Goal: Information Seeking & Learning: Learn about a topic

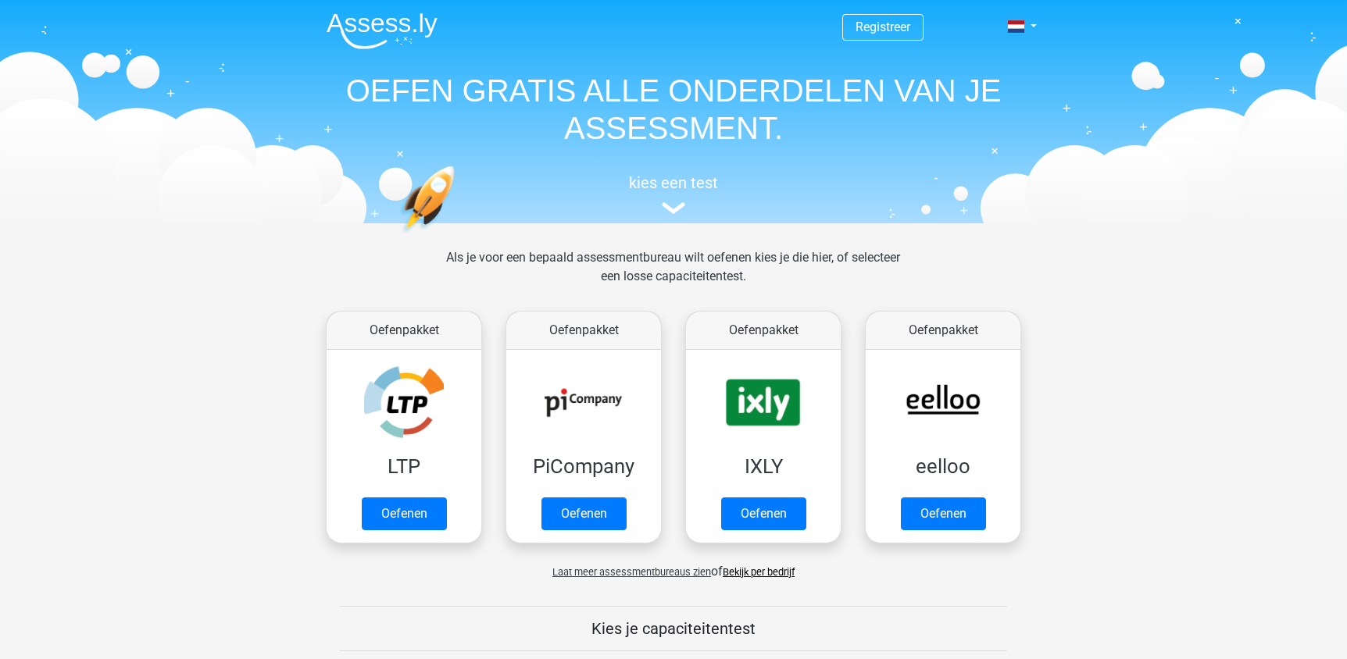
scroll to position [605, 0]
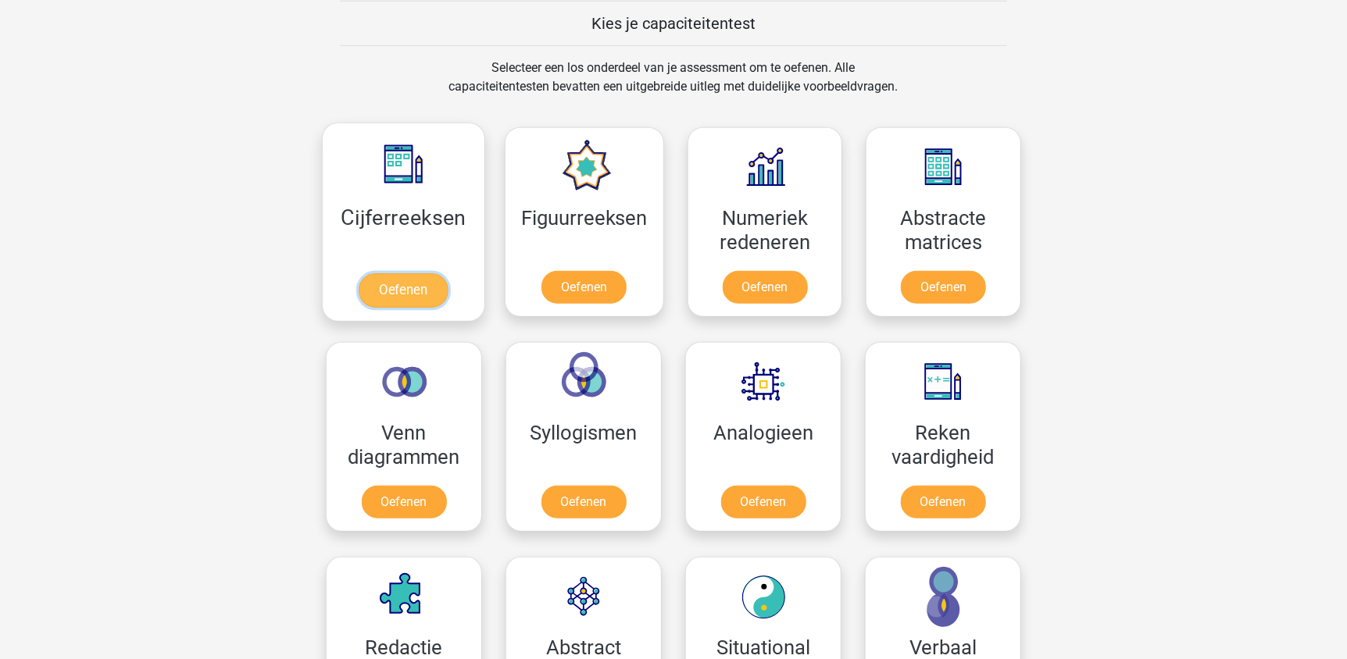
click at [390, 291] on link "Oefenen" at bounding box center [403, 290] width 89 height 34
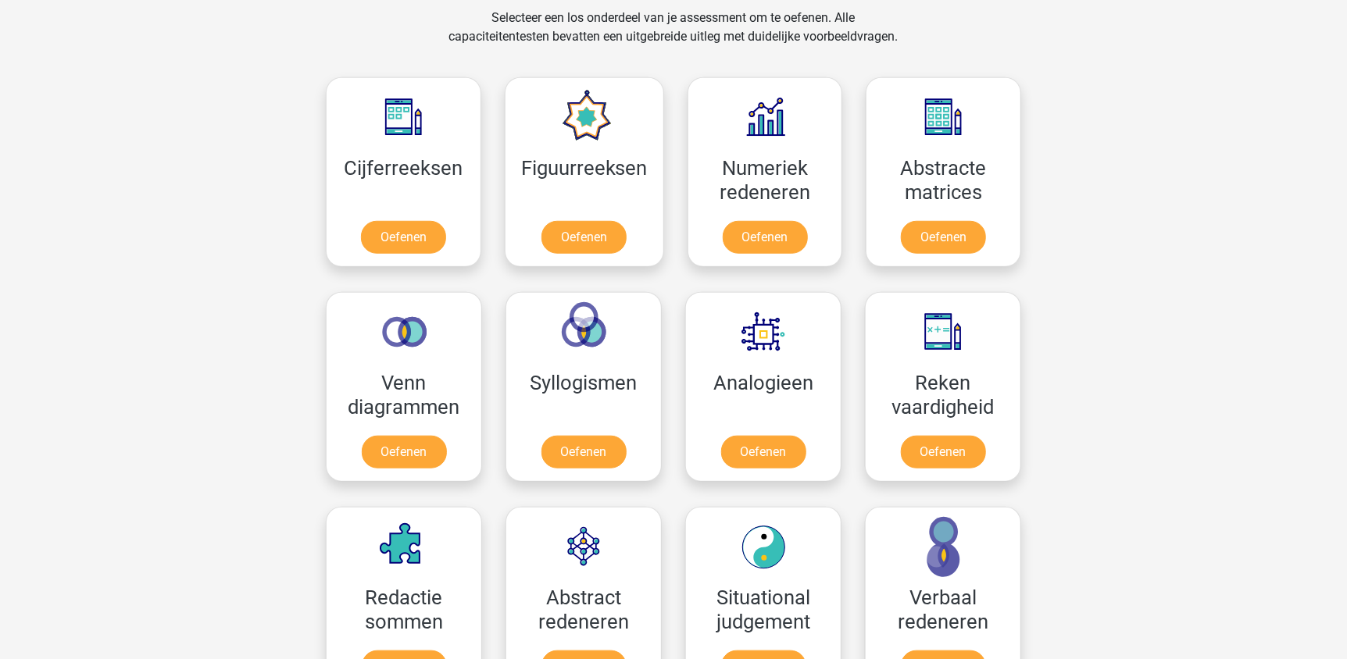
scroll to position [683, 0]
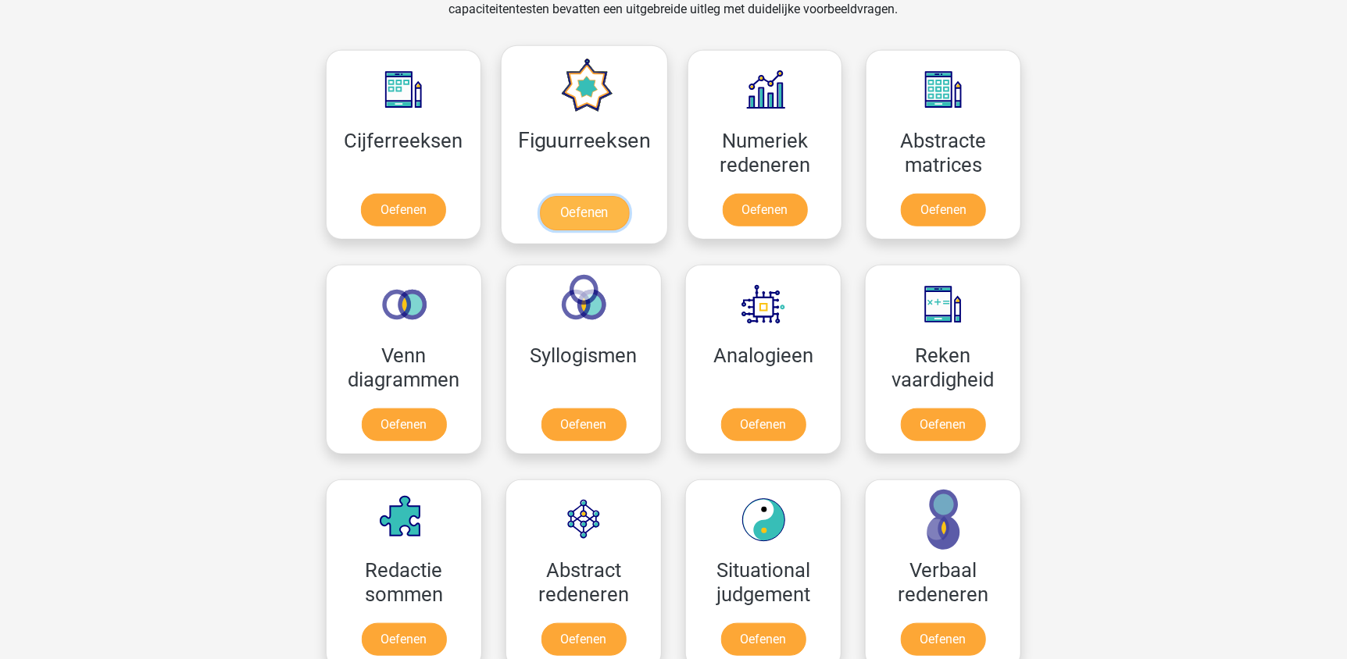
click at [591, 196] on link "Oefenen" at bounding box center [583, 213] width 89 height 34
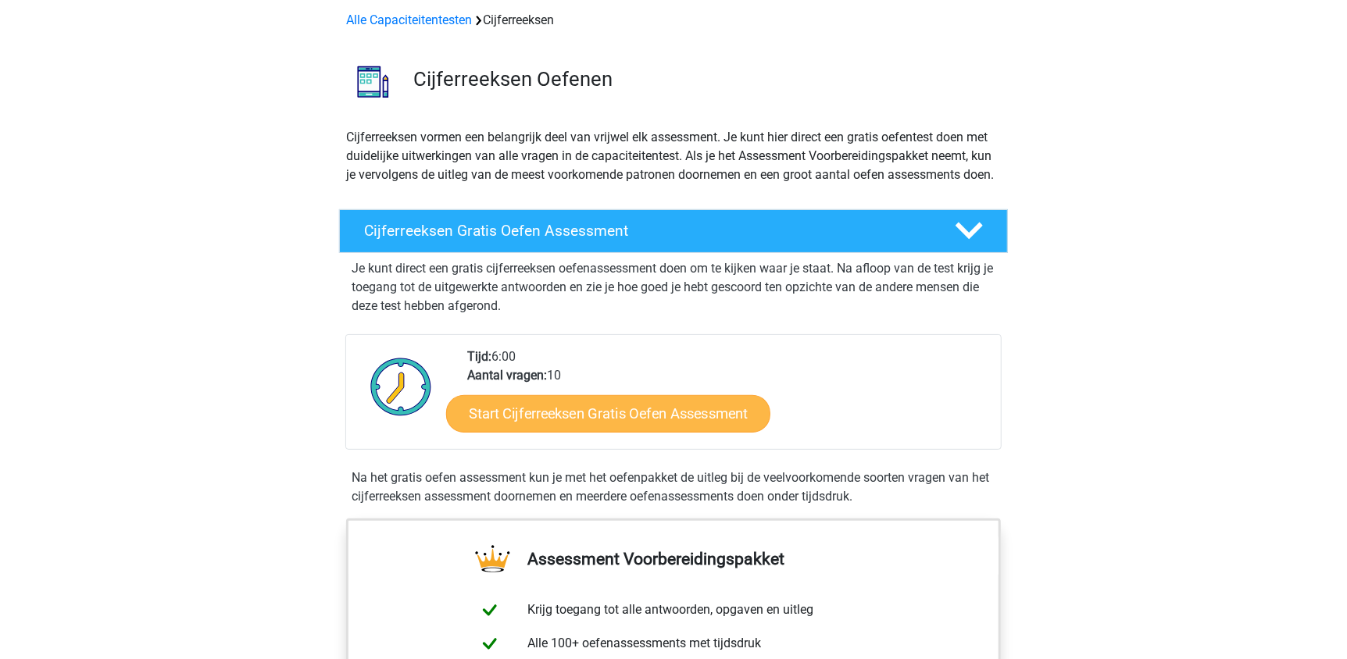
scroll to position [156, 0]
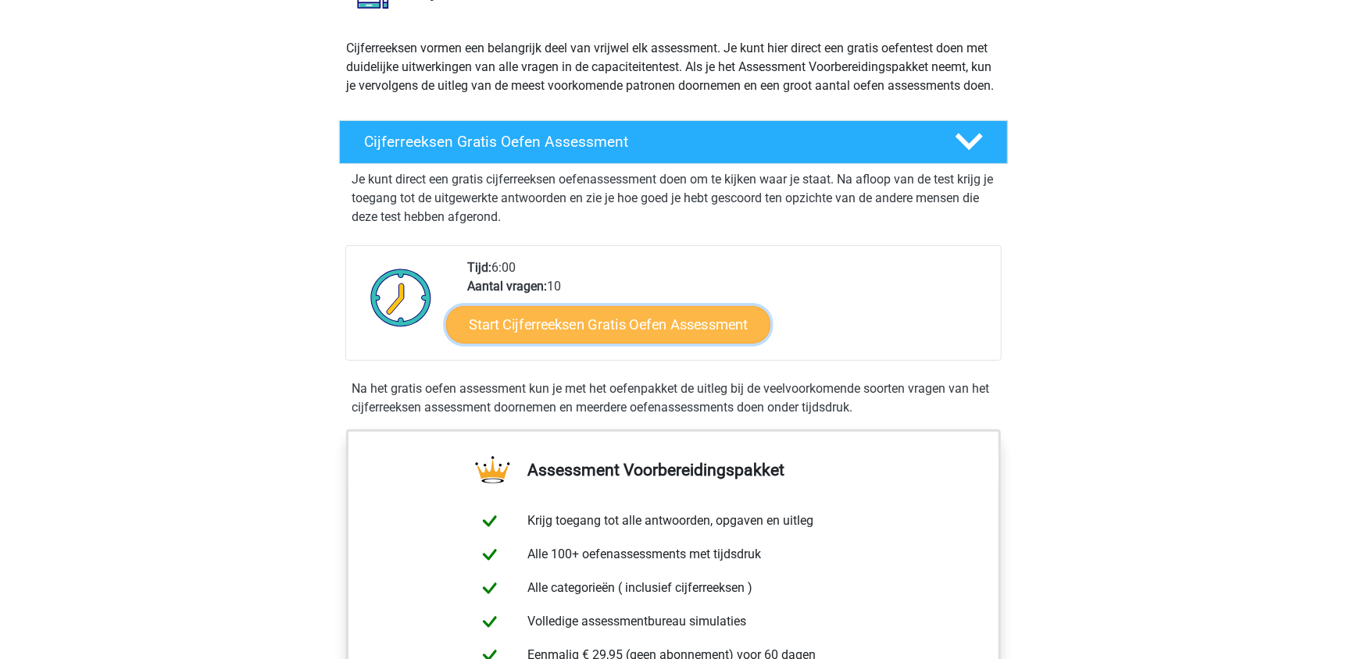
click at [605, 337] on link "Start Cijferreeksen Gratis Oefen Assessment" at bounding box center [608, 323] width 324 height 37
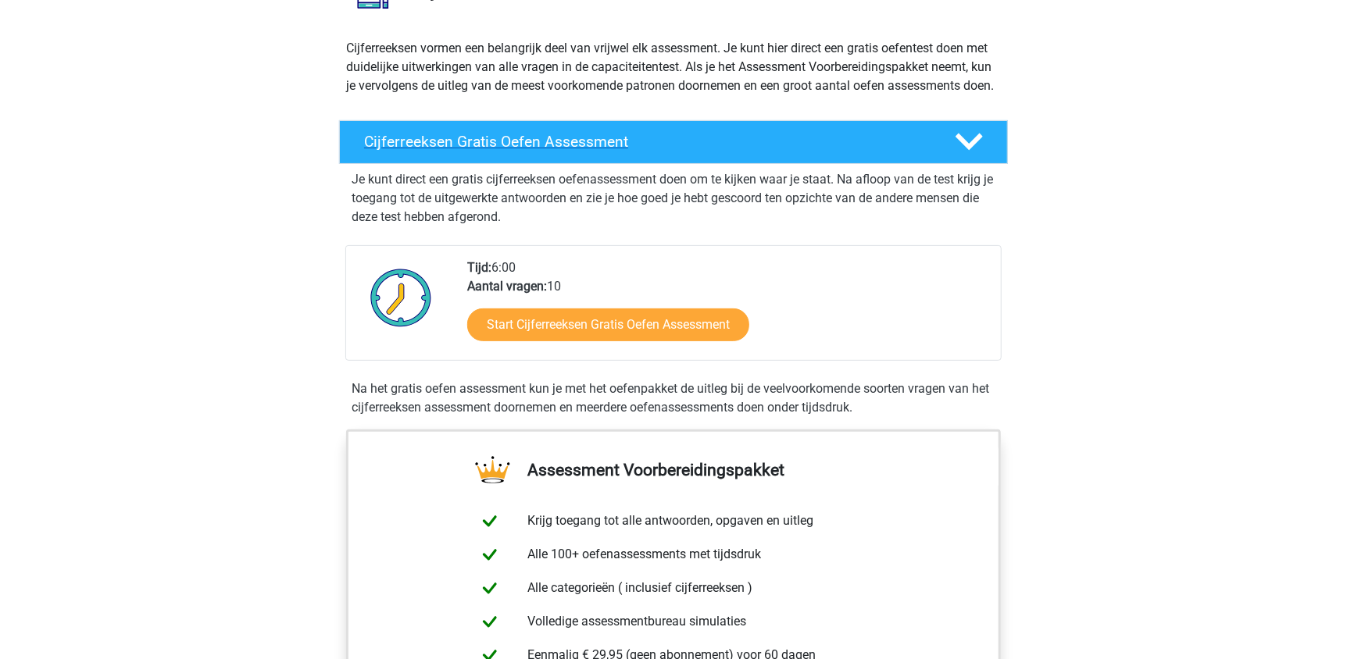
click at [972, 155] on icon at bounding box center [968, 141] width 27 height 27
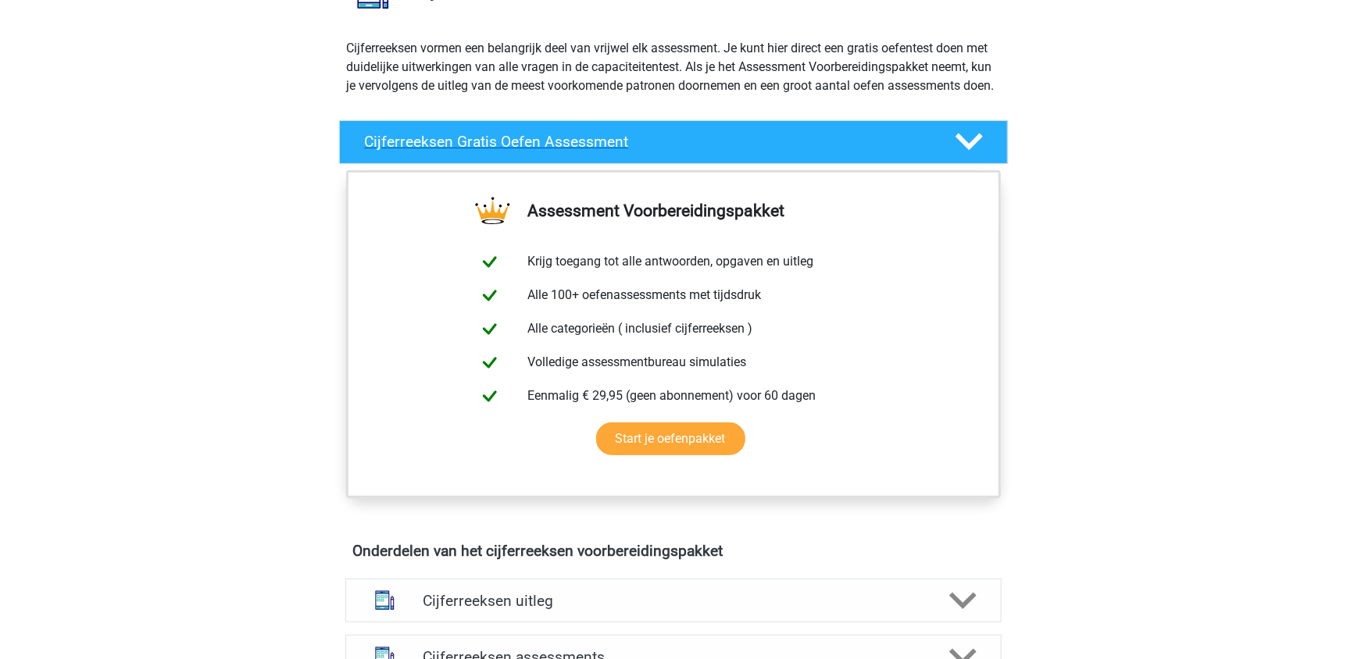
click at [972, 155] on icon at bounding box center [968, 141] width 27 height 27
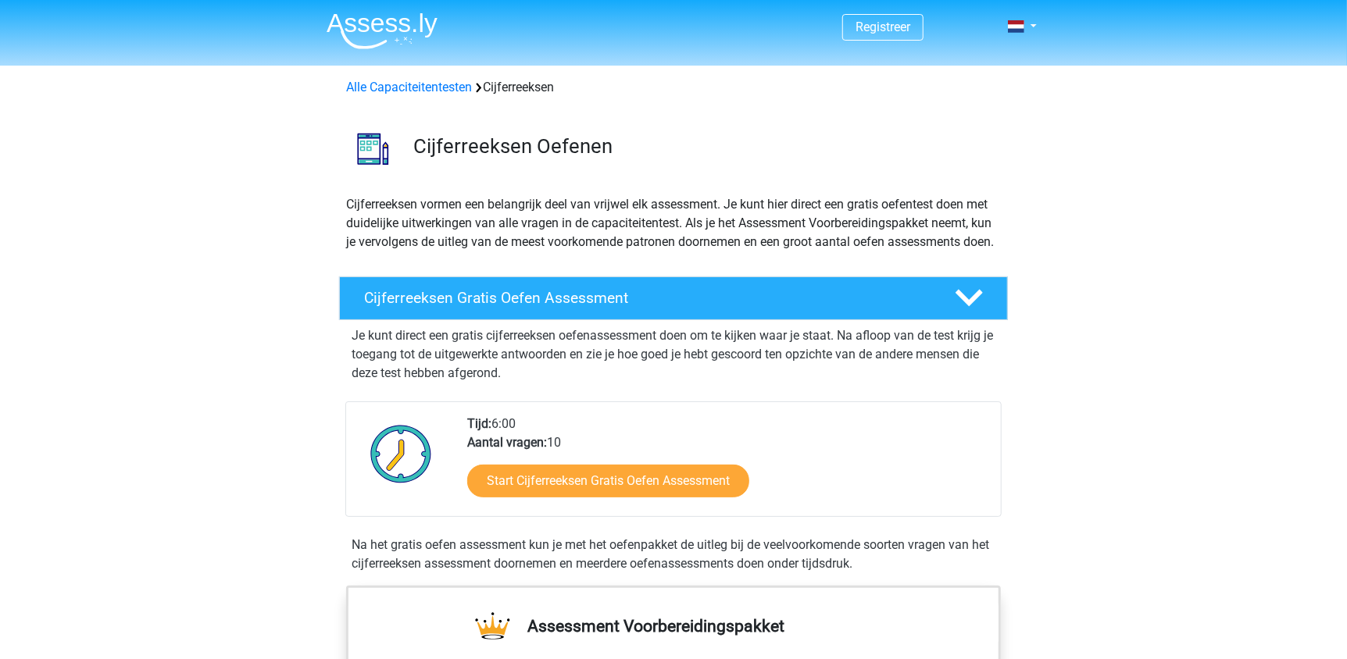
scroll to position [0, 0]
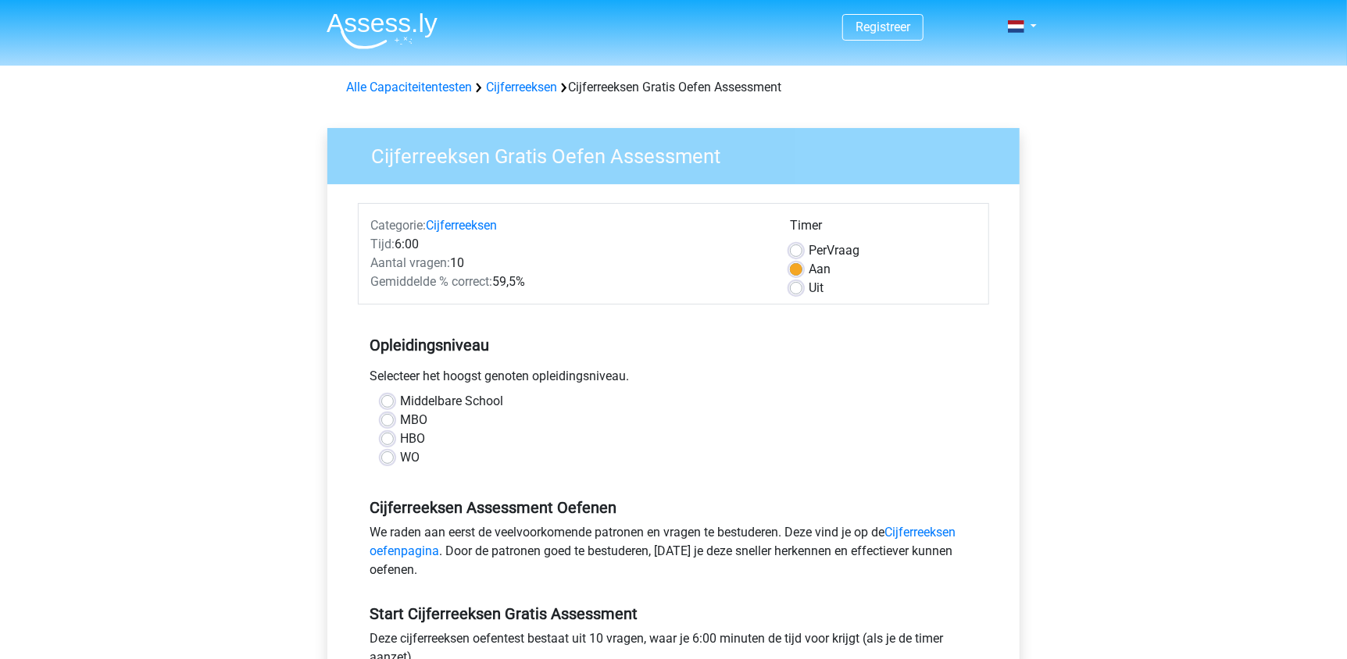
click at [400, 417] on label "MBO" at bounding box center [413, 420] width 27 height 19
click at [386, 417] on input "MBO" at bounding box center [387, 419] width 12 height 16
radio input "true"
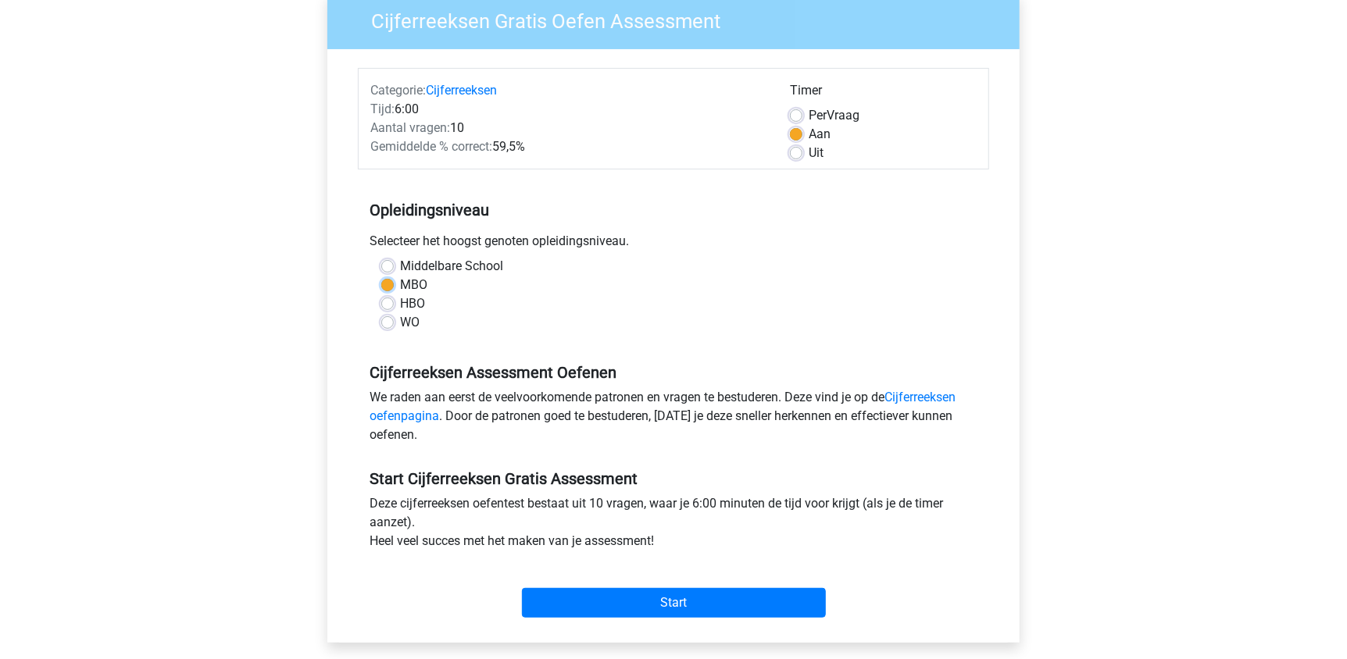
scroll to position [156, 0]
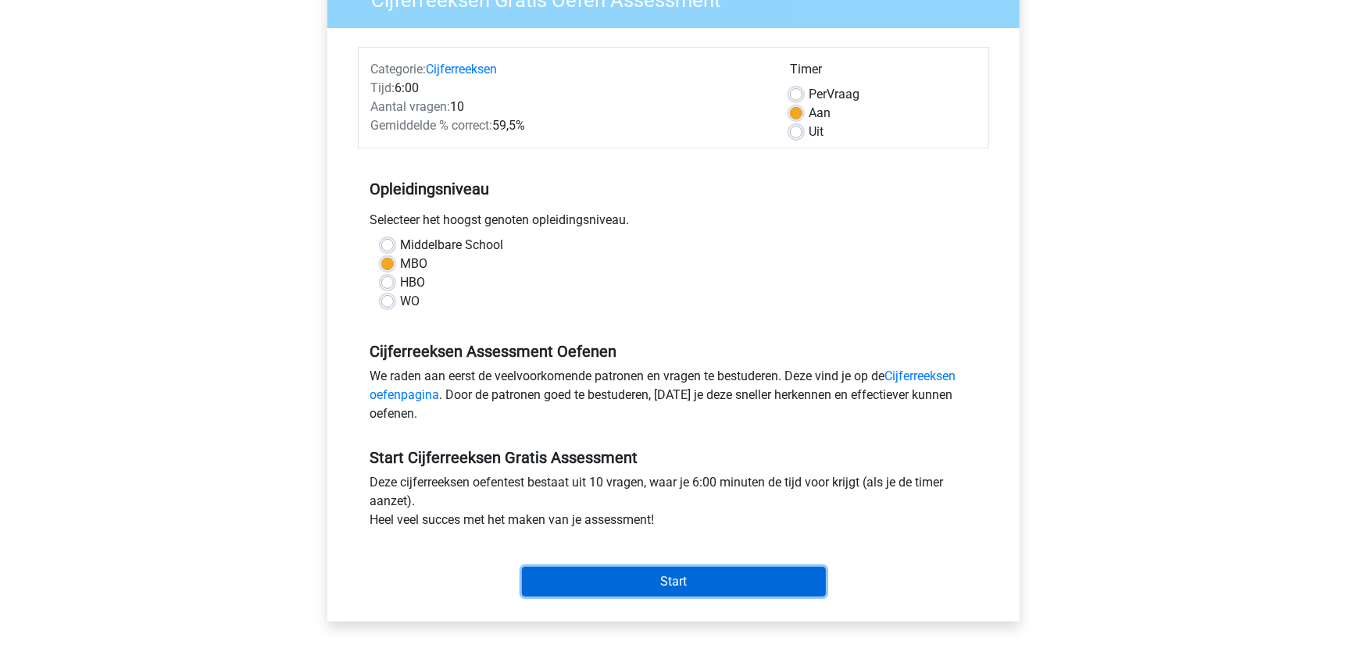
click at [675, 579] on input "Start" at bounding box center [674, 582] width 304 height 30
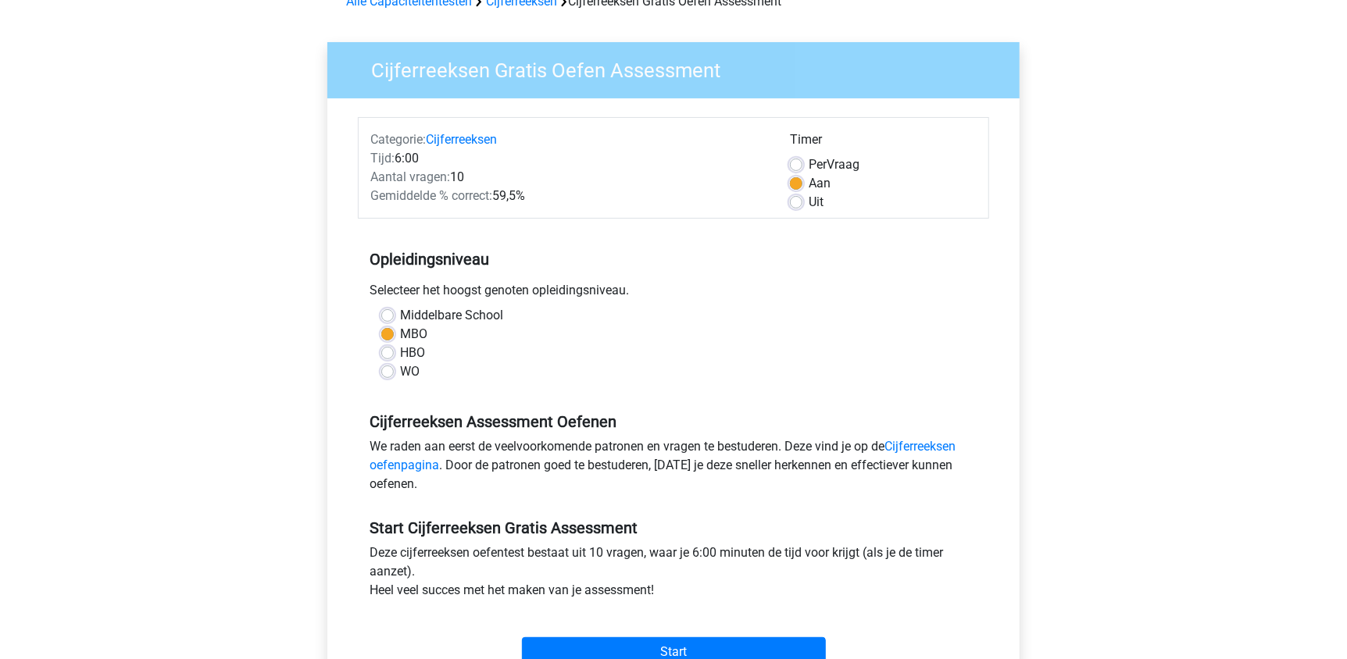
scroll to position [0, 0]
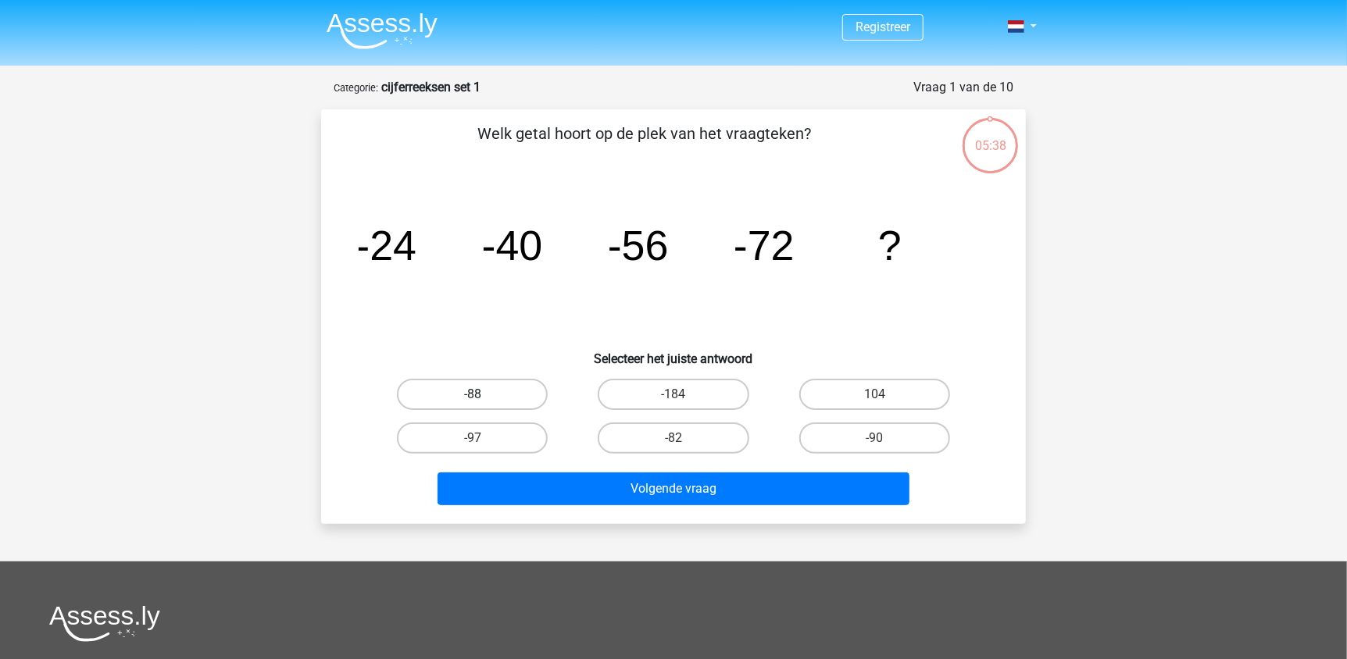
click at [470, 391] on label "-88" at bounding box center [472, 394] width 151 height 31
click at [473, 394] on input "-88" at bounding box center [478, 399] width 10 height 10
radio input "true"
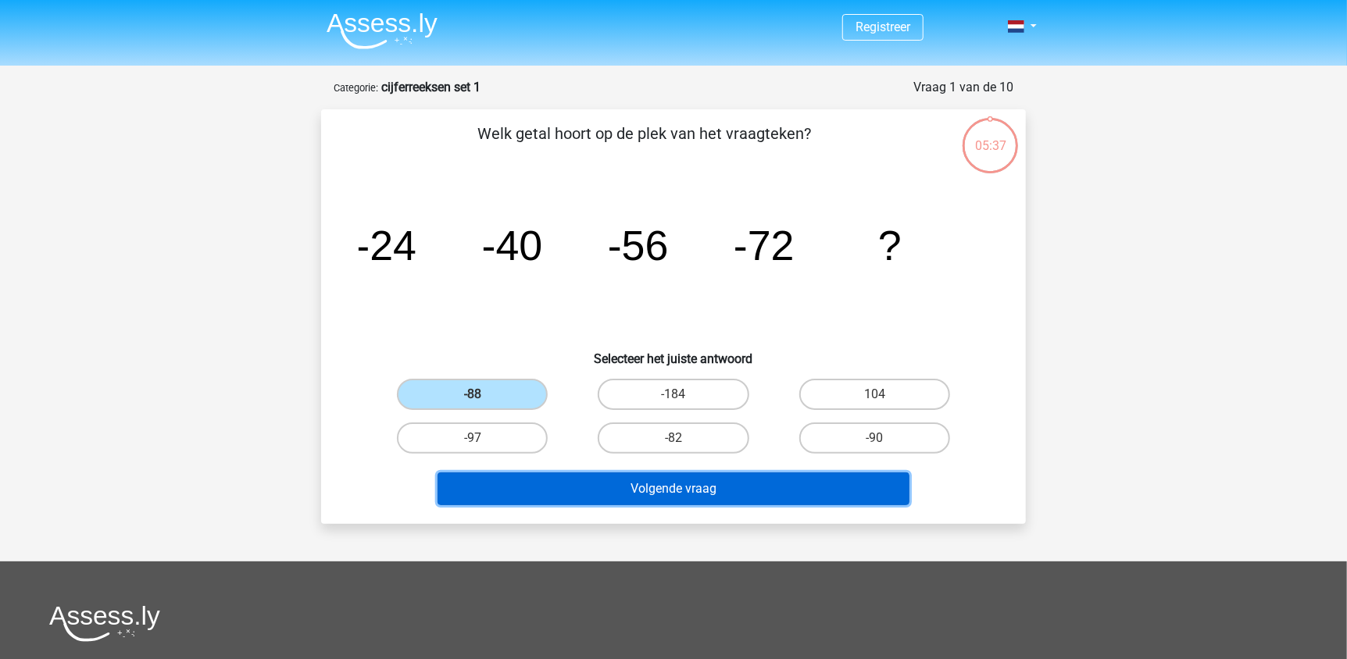
click at [606, 491] on button "Volgende vraag" at bounding box center [673, 489] width 473 height 33
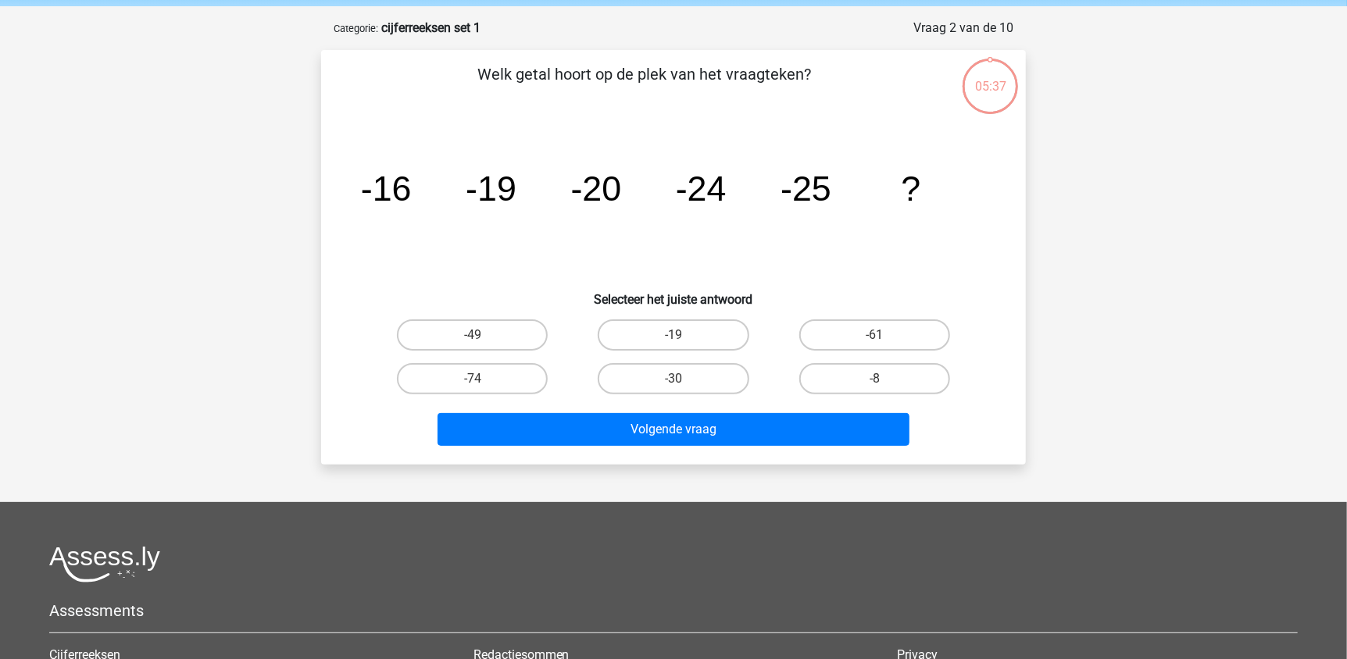
scroll to position [78, 0]
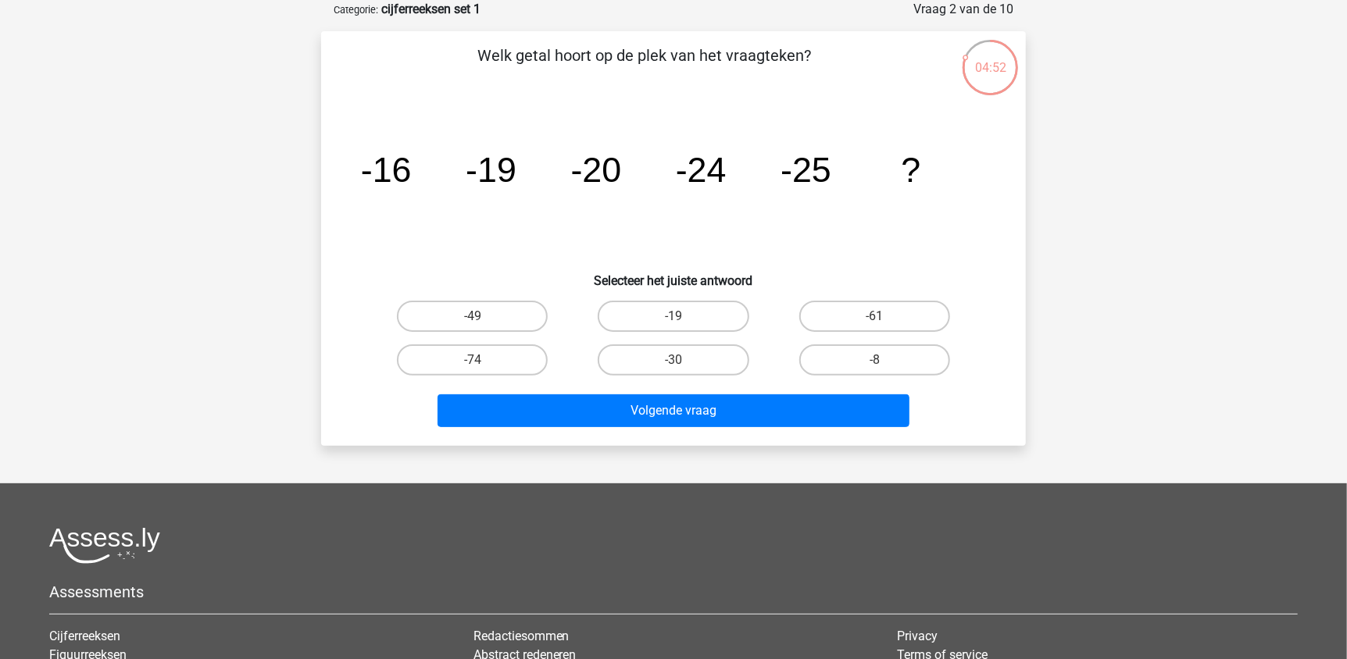
click at [412, 184] on tspan "-25" at bounding box center [386, 169] width 51 height 39
click at [699, 359] on label "-30" at bounding box center [673, 359] width 151 height 31
click at [683, 360] on input "-30" at bounding box center [678, 365] width 10 height 10
radio input "true"
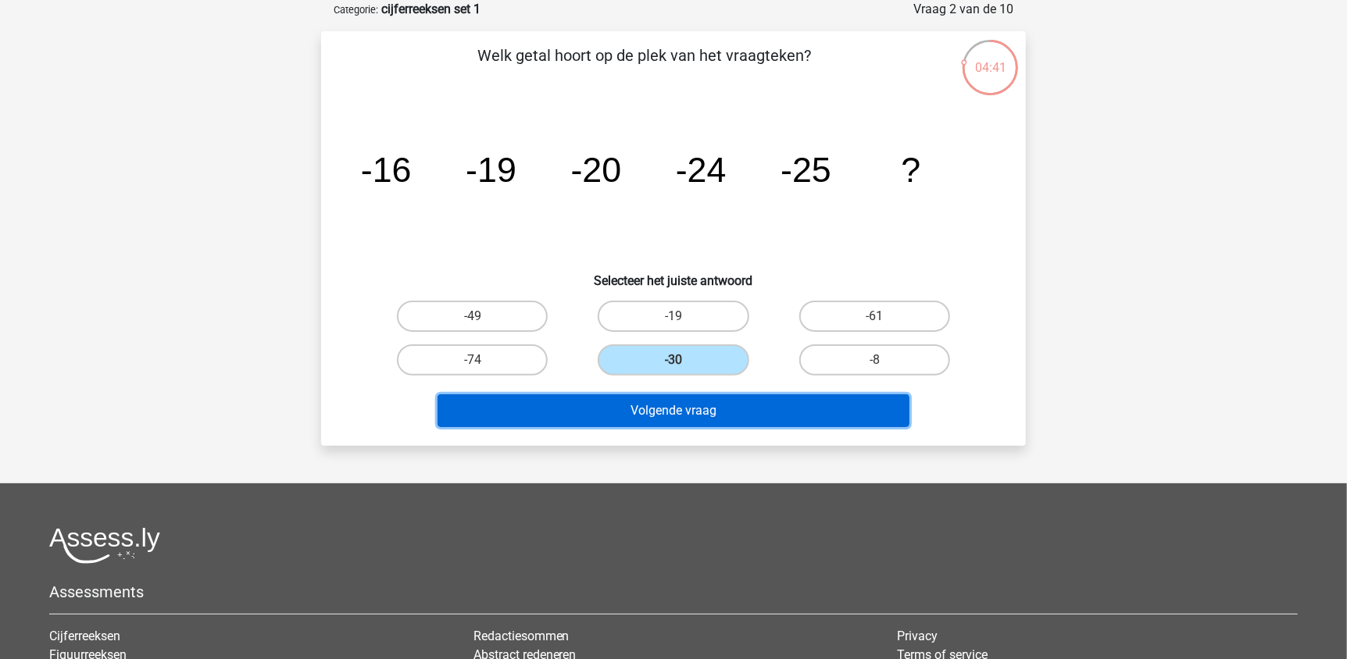
click at [686, 409] on button "Volgende vraag" at bounding box center [673, 410] width 473 height 33
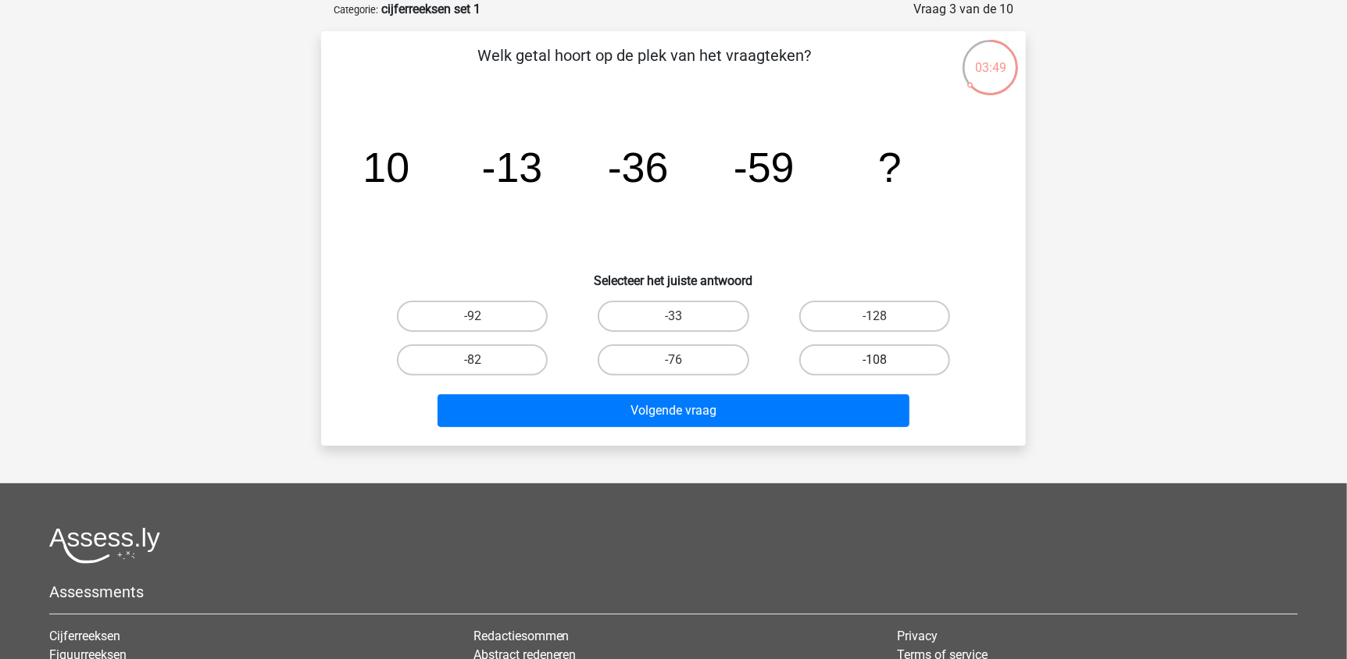
click at [838, 360] on label "-108" at bounding box center [874, 359] width 151 height 31
click at [874, 360] on input "-108" at bounding box center [879, 365] width 10 height 10
radio input "true"
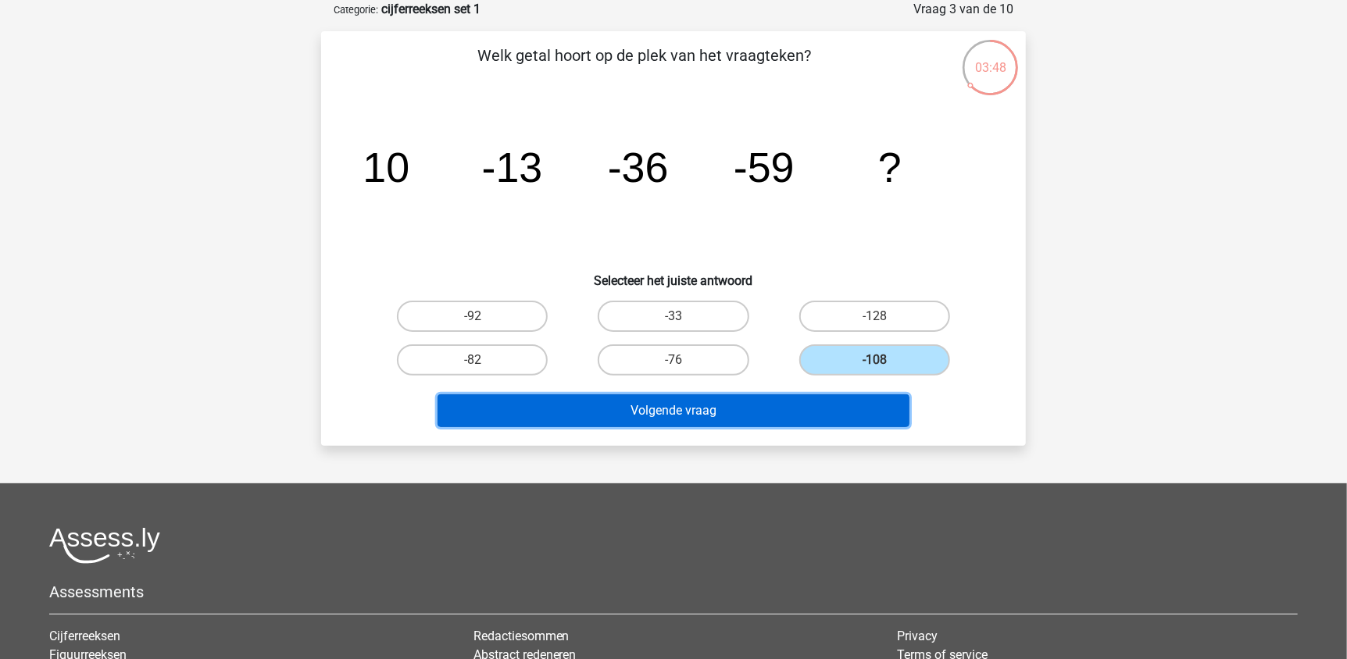
click at [815, 400] on button "Volgende vraag" at bounding box center [673, 410] width 473 height 33
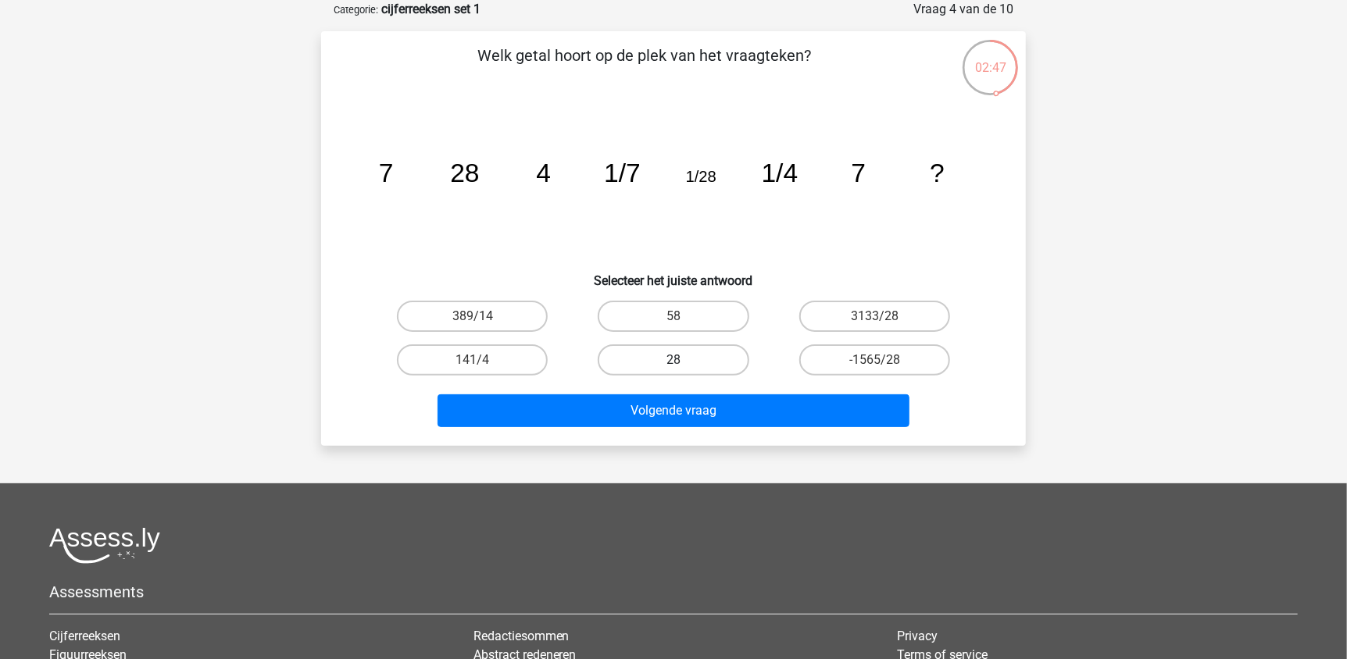
click at [675, 355] on label "28" at bounding box center [673, 359] width 151 height 31
click at [675, 360] on input "28" at bounding box center [678, 365] width 10 height 10
radio input "true"
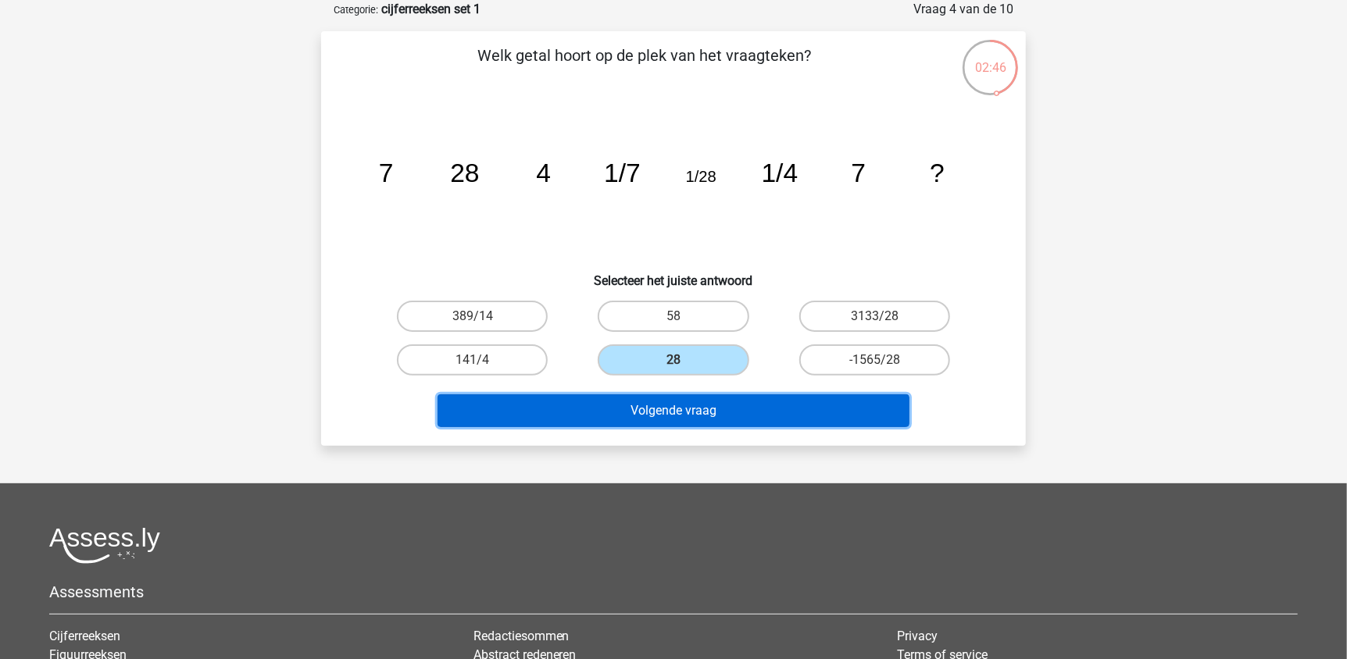
click at [673, 405] on button "Volgende vraag" at bounding box center [673, 410] width 473 height 33
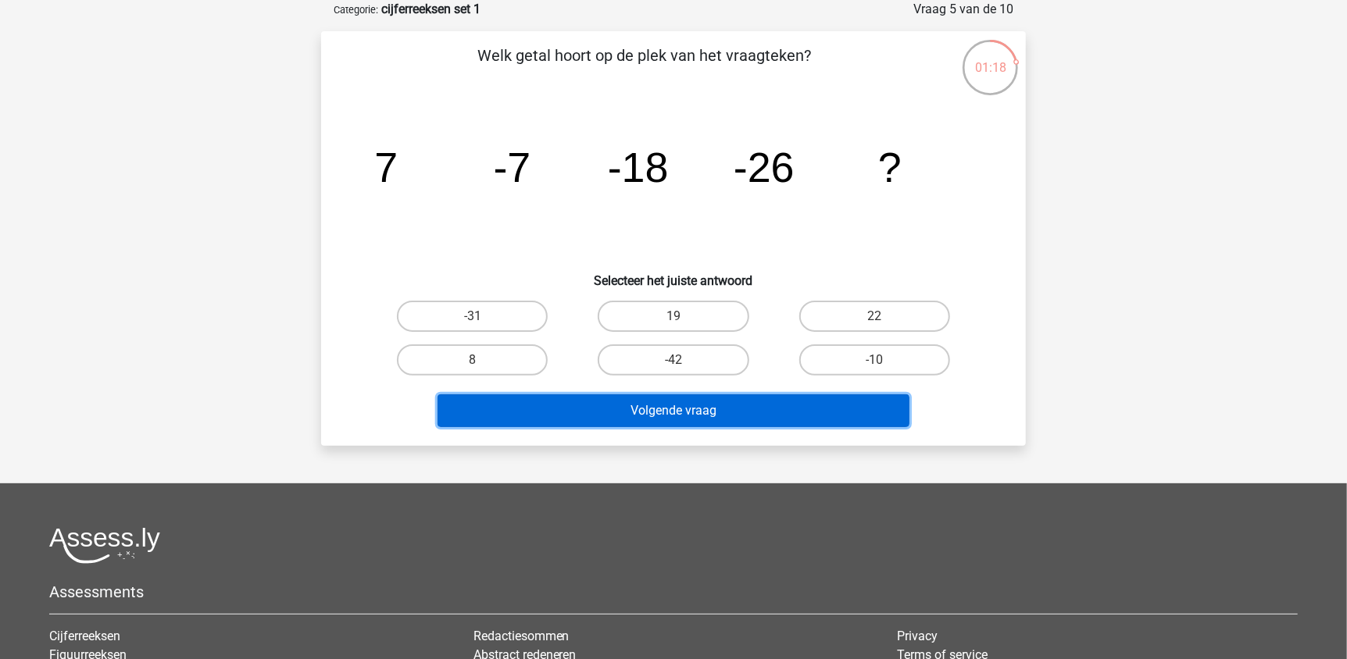
click at [650, 405] on button "Volgende vraag" at bounding box center [673, 410] width 473 height 33
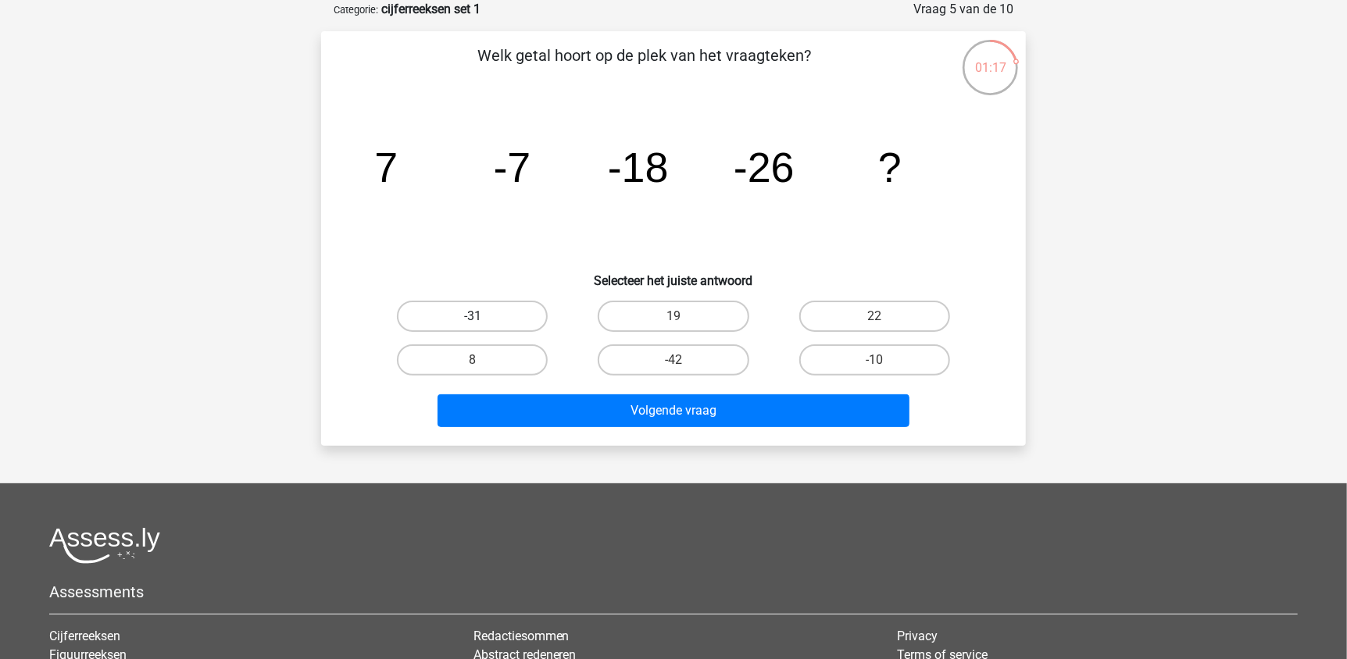
click at [456, 301] on div "-31" at bounding box center [472, 316] width 201 height 44
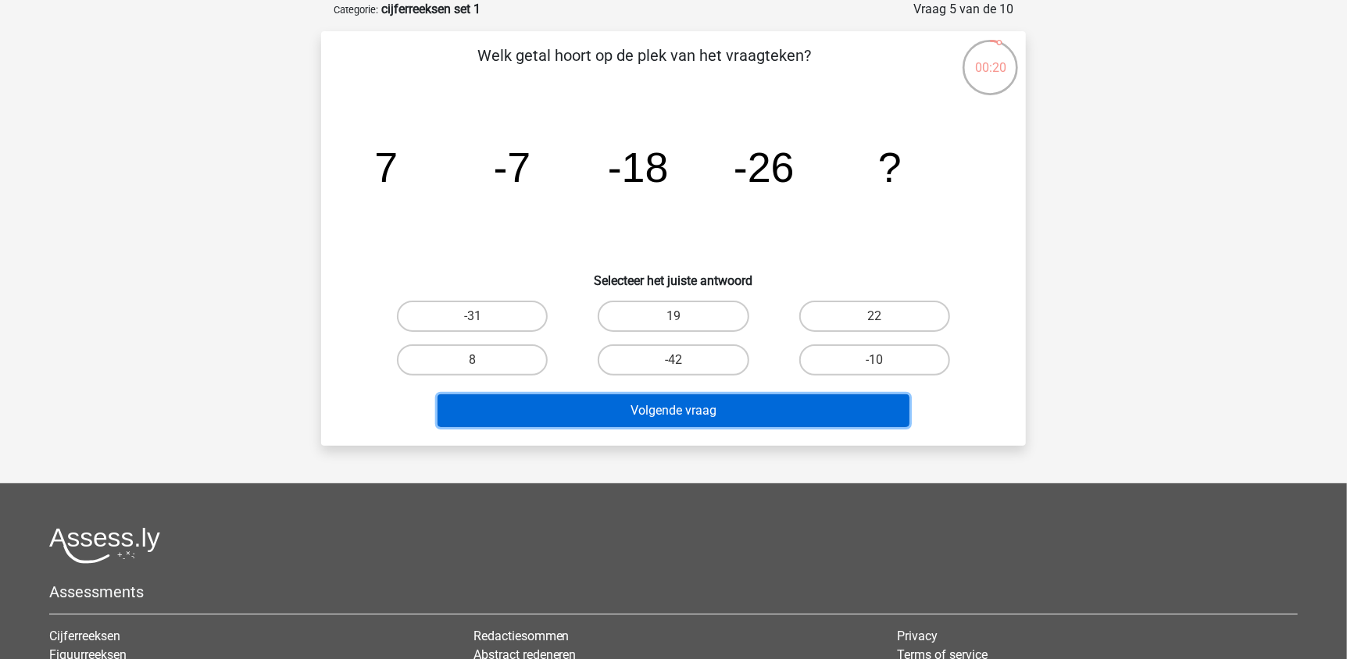
click at [689, 412] on button "Volgende vraag" at bounding box center [673, 410] width 473 height 33
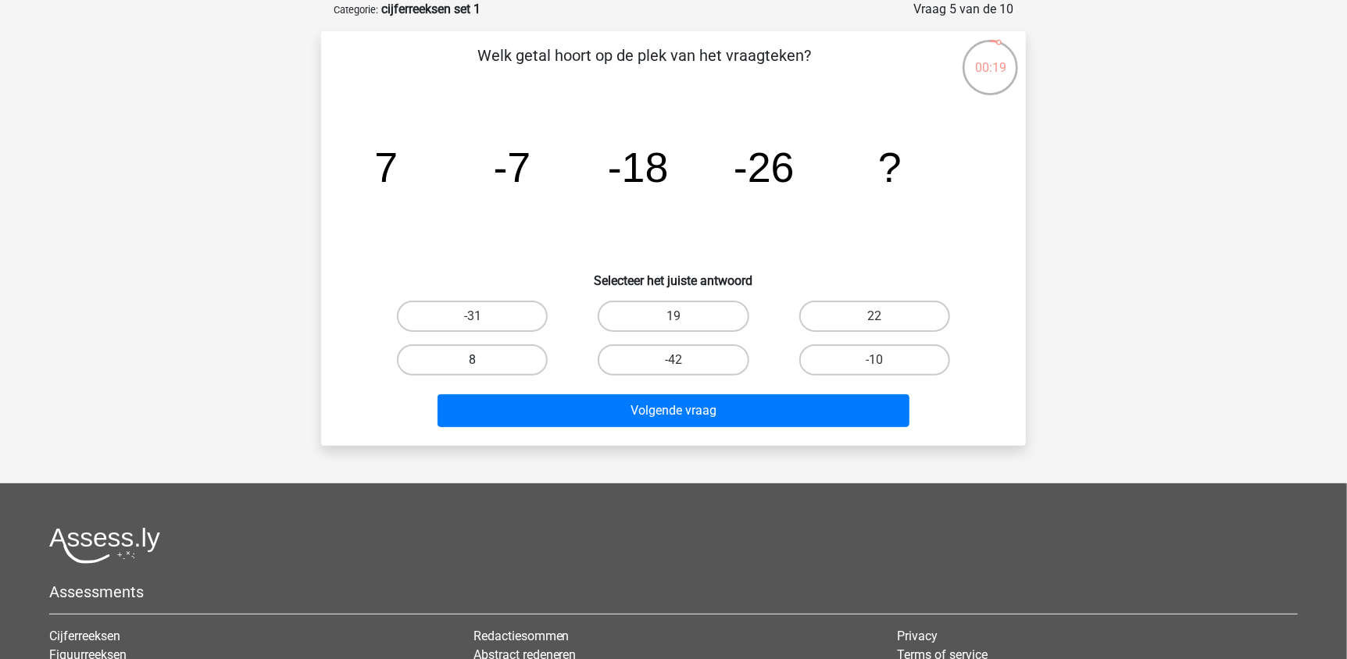
click at [489, 366] on label "8" at bounding box center [472, 359] width 151 height 31
click at [483, 366] on input "8" at bounding box center [478, 365] width 10 height 10
radio input "true"
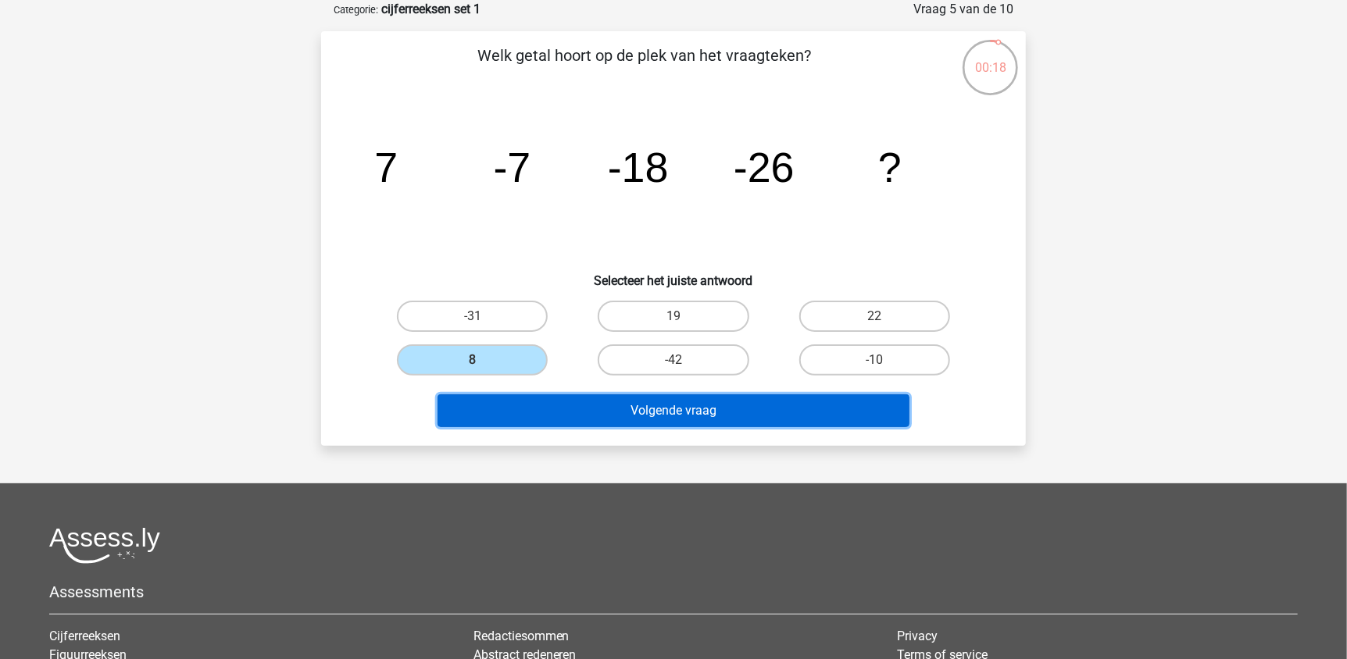
click at [624, 419] on button "Volgende vraag" at bounding box center [673, 410] width 473 height 33
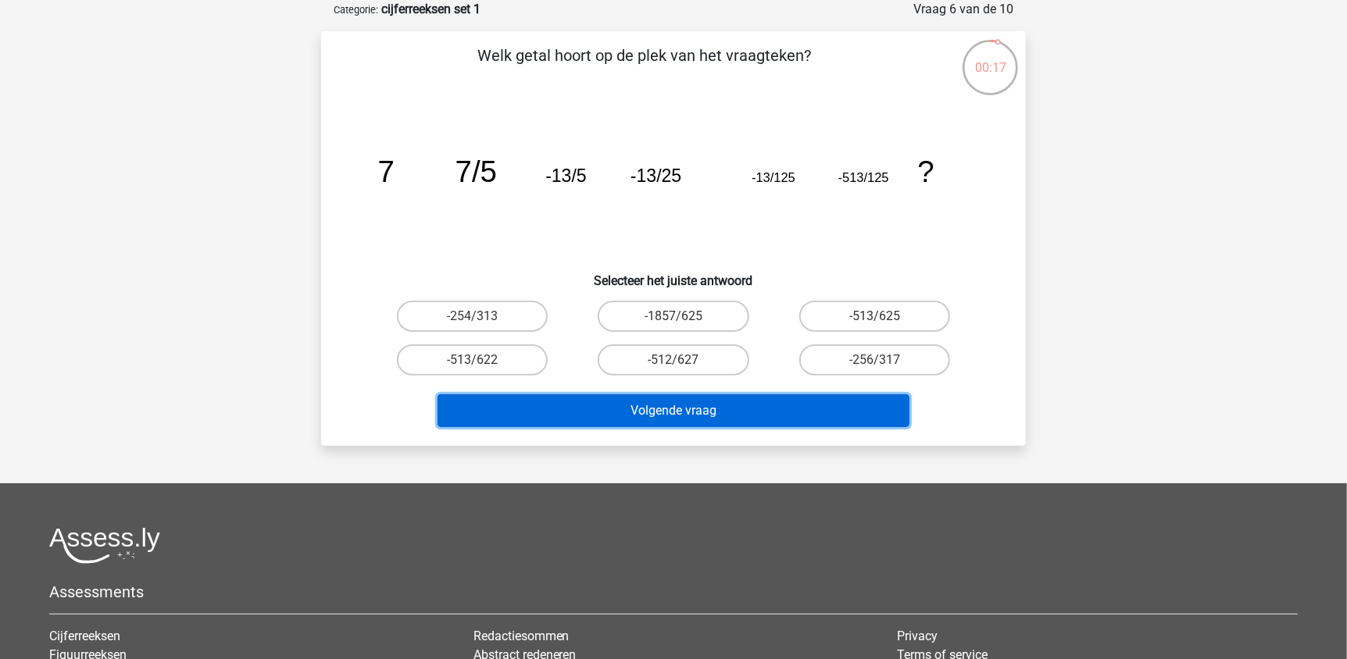
click at [514, 407] on button "Volgende vraag" at bounding box center [673, 410] width 473 height 33
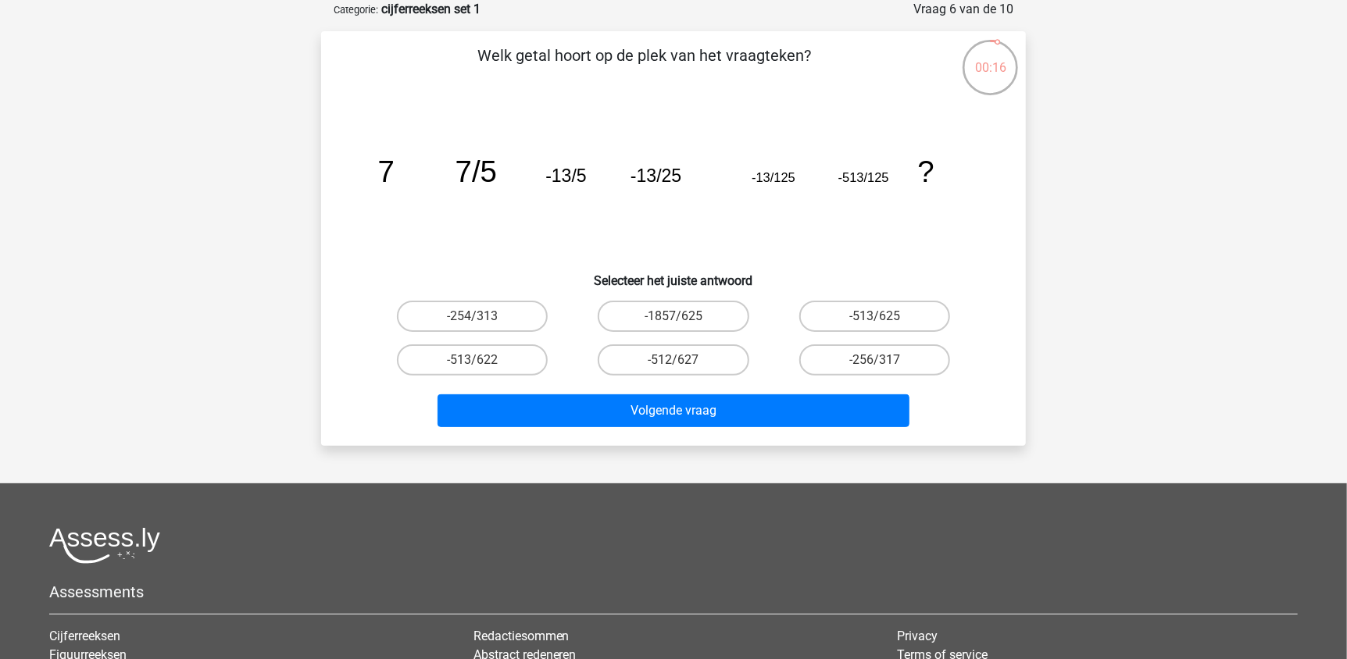
click at [365, 384] on div "Volgende vraag" at bounding box center [673, 408] width 655 height 52
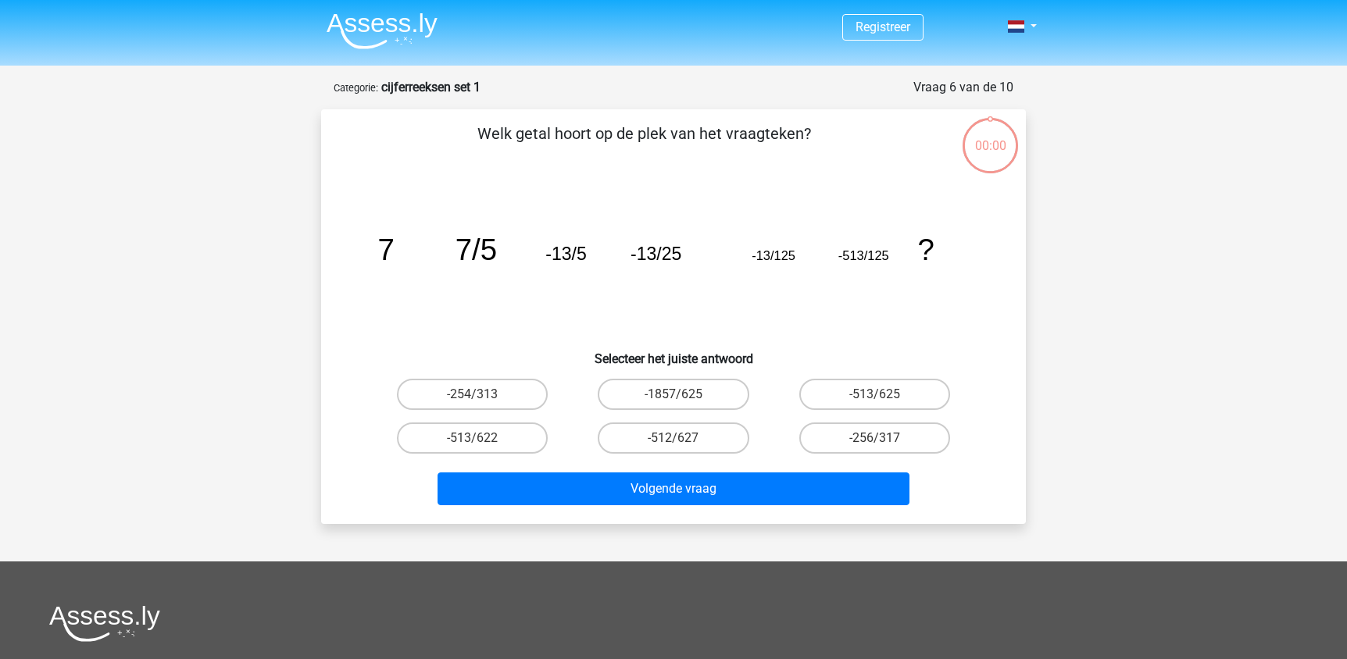
scroll to position [78, 0]
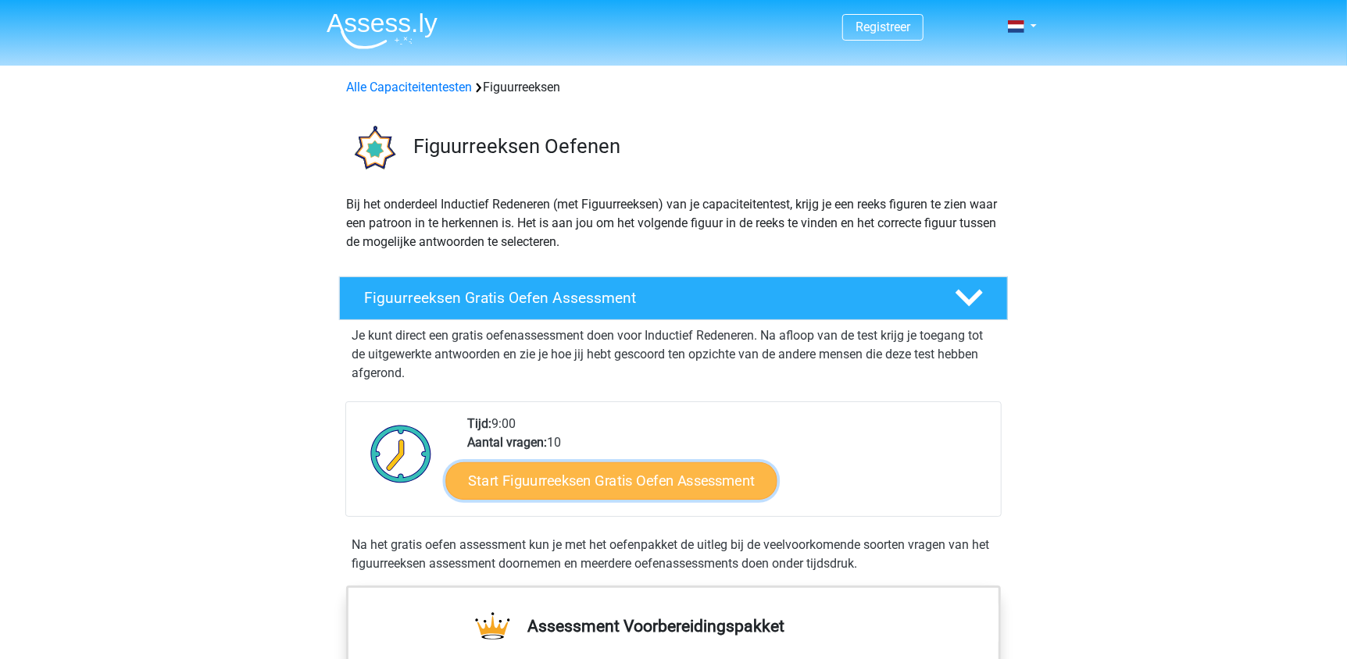
click at [678, 472] on link "Start Figuurreeksen Gratis Oefen Assessment" at bounding box center [611, 480] width 331 height 37
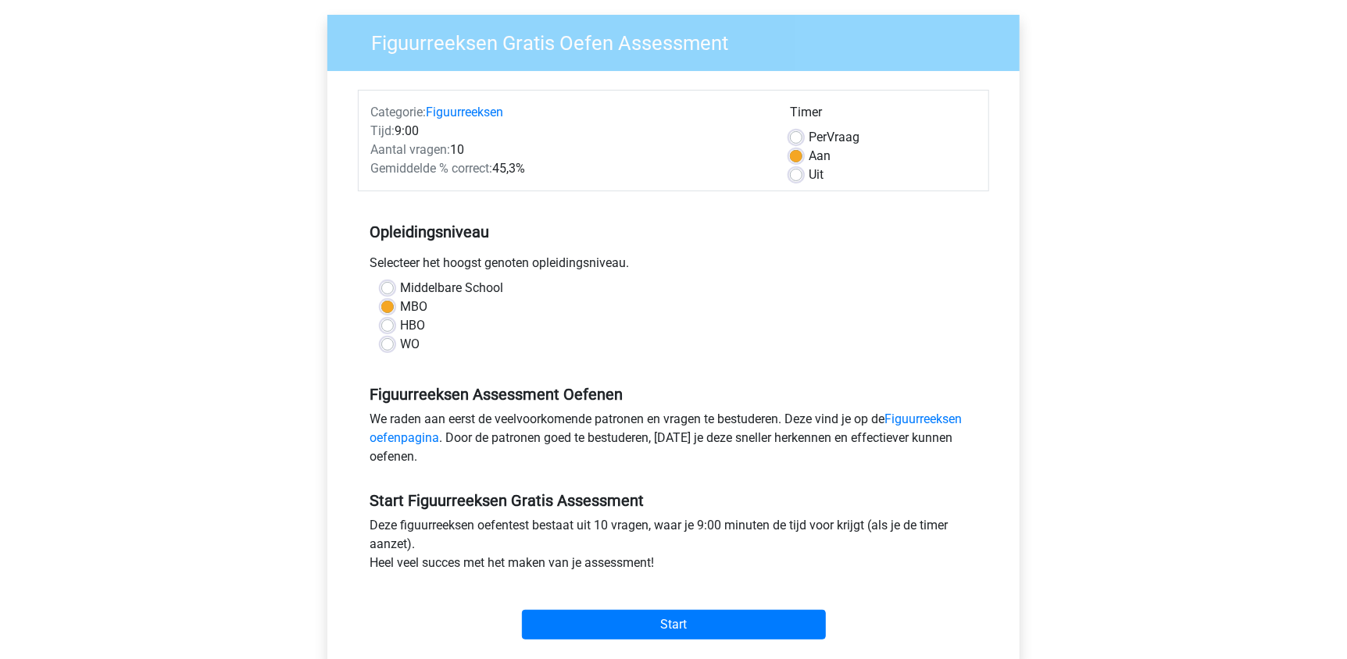
scroll to position [312, 0]
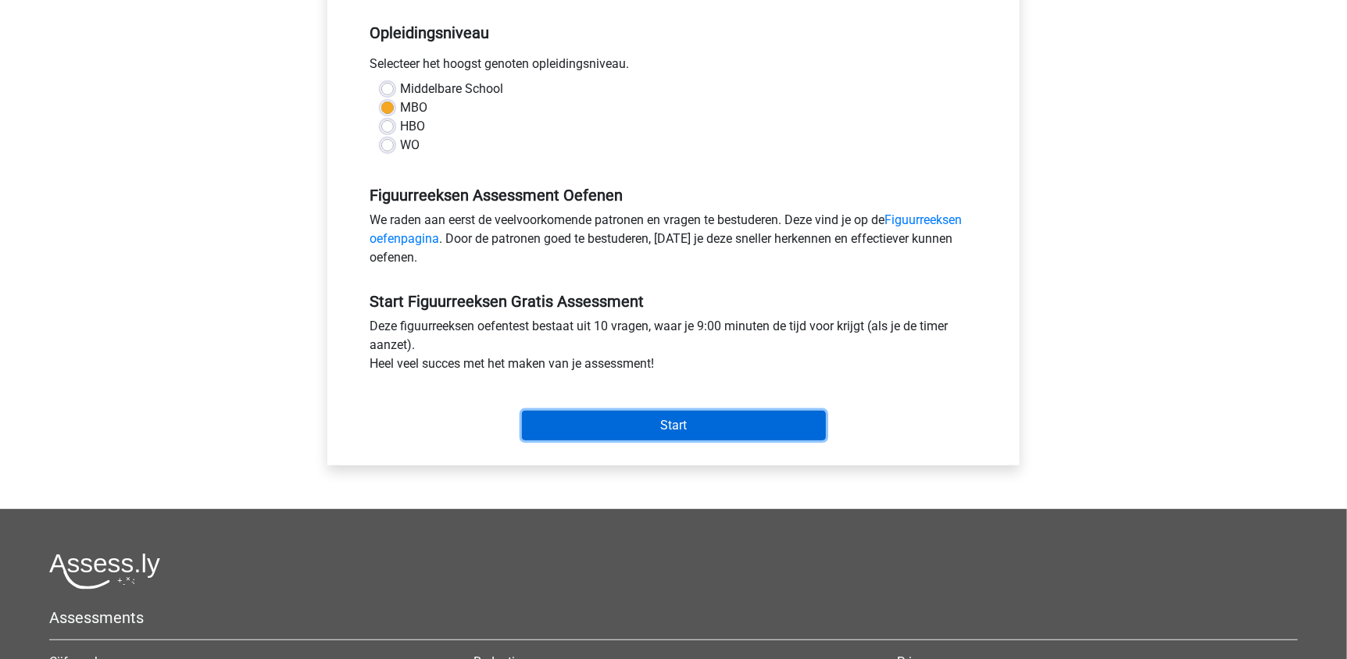
click at [669, 418] on input "Start" at bounding box center [674, 426] width 304 height 30
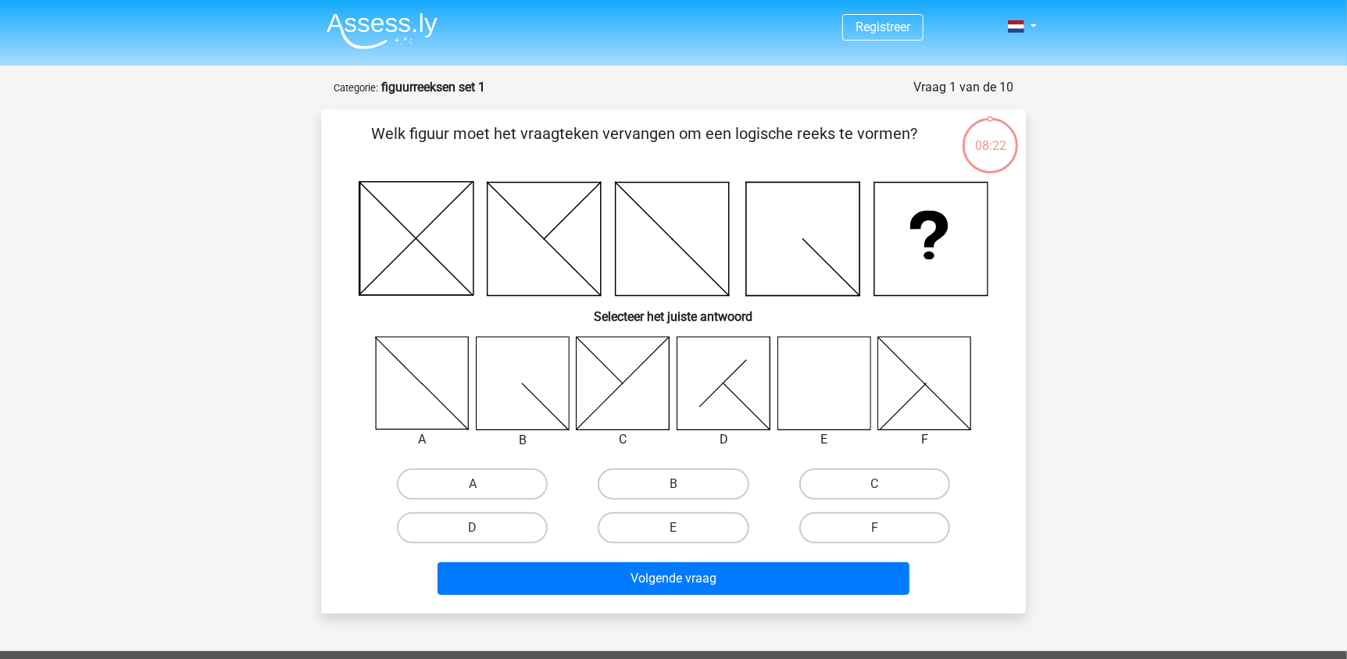
click at [827, 373] on icon at bounding box center [823, 383] width 93 height 93
click at [659, 527] on label "E" at bounding box center [673, 527] width 151 height 31
click at [673, 528] on input "E" at bounding box center [678, 533] width 10 height 10
radio input "true"
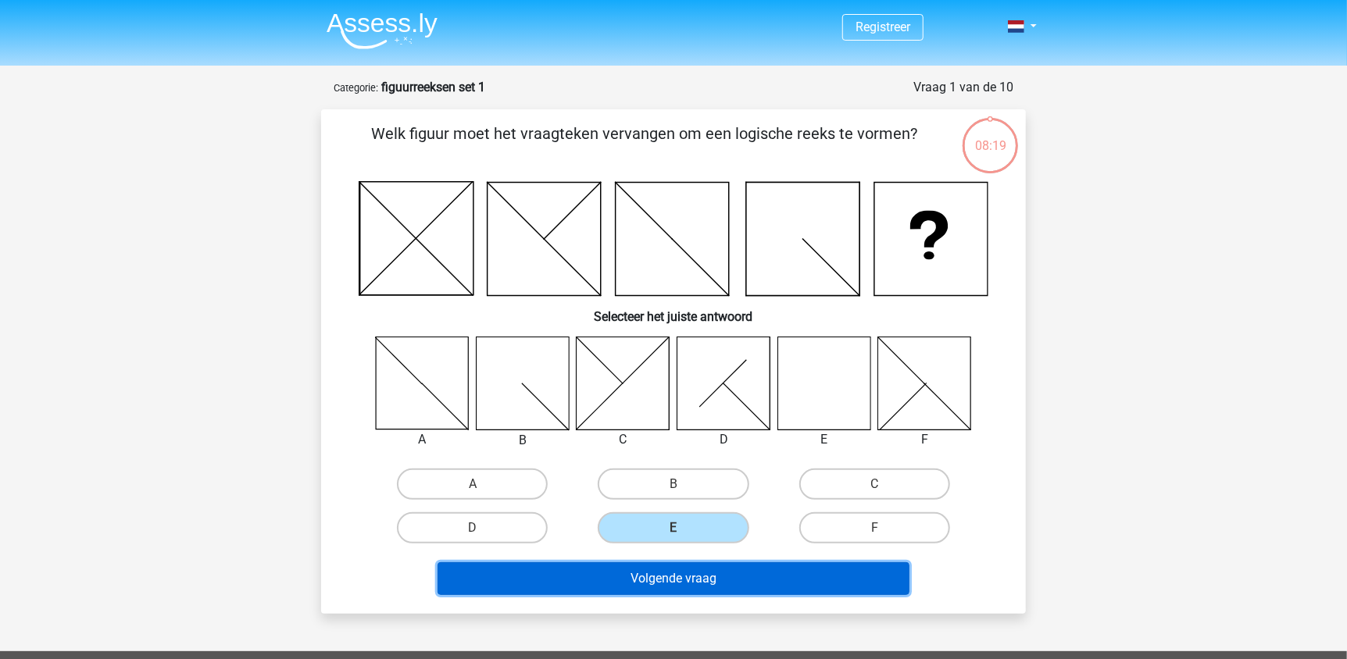
click at [658, 581] on button "Volgende vraag" at bounding box center [673, 578] width 473 height 33
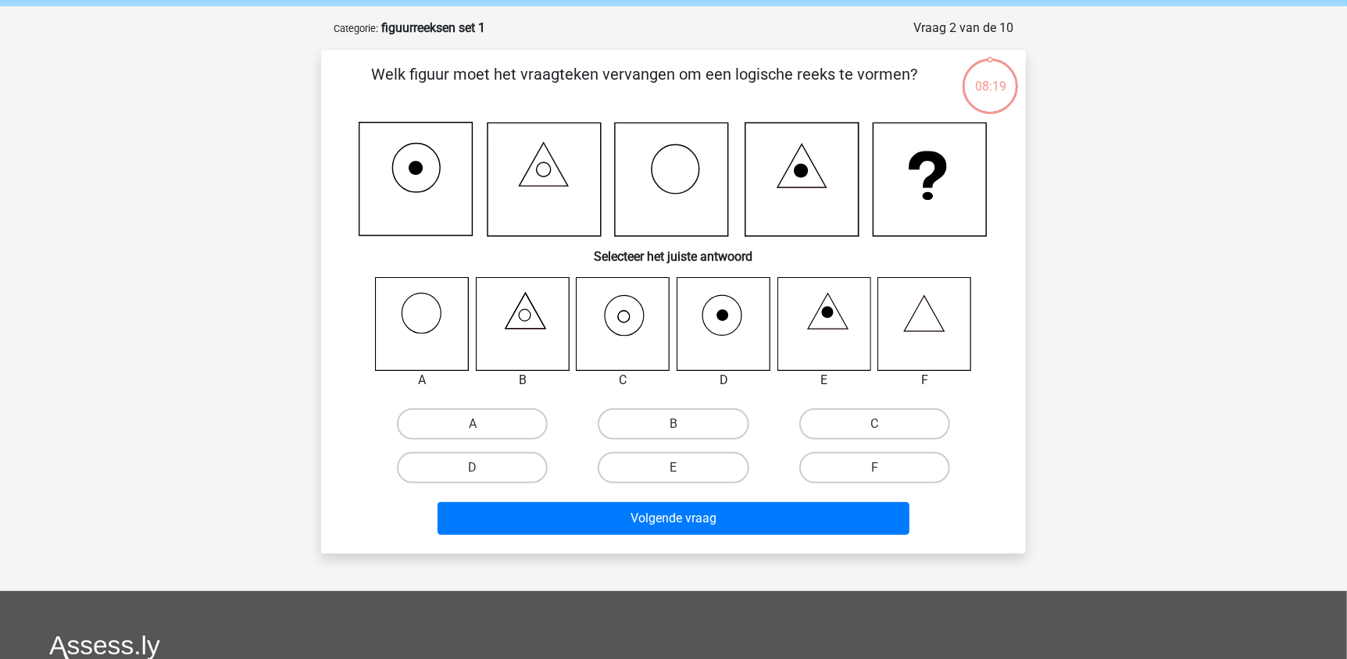
scroll to position [78, 0]
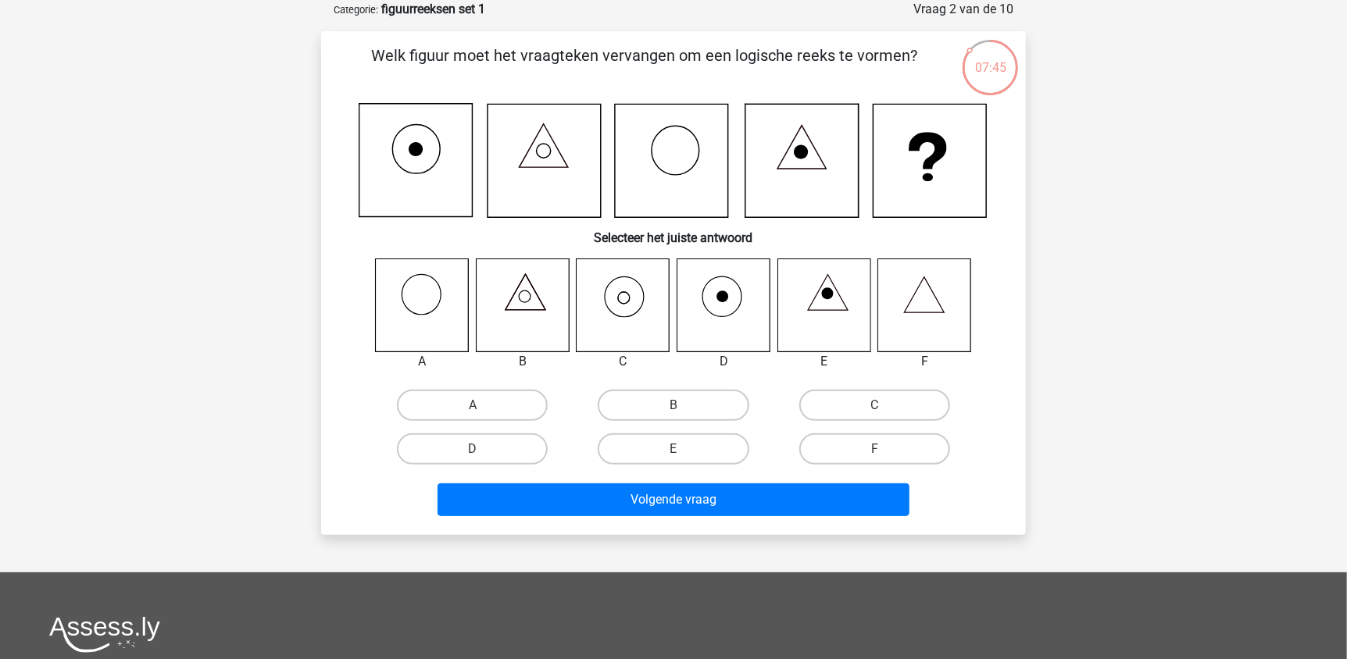
click at [630, 299] on icon at bounding box center [625, 298] width 12 height 12
click at [872, 408] on label "C" at bounding box center [874, 405] width 151 height 31
click at [874, 408] on input "C" at bounding box center [879, 410] width 10 height 10
radio input "true"
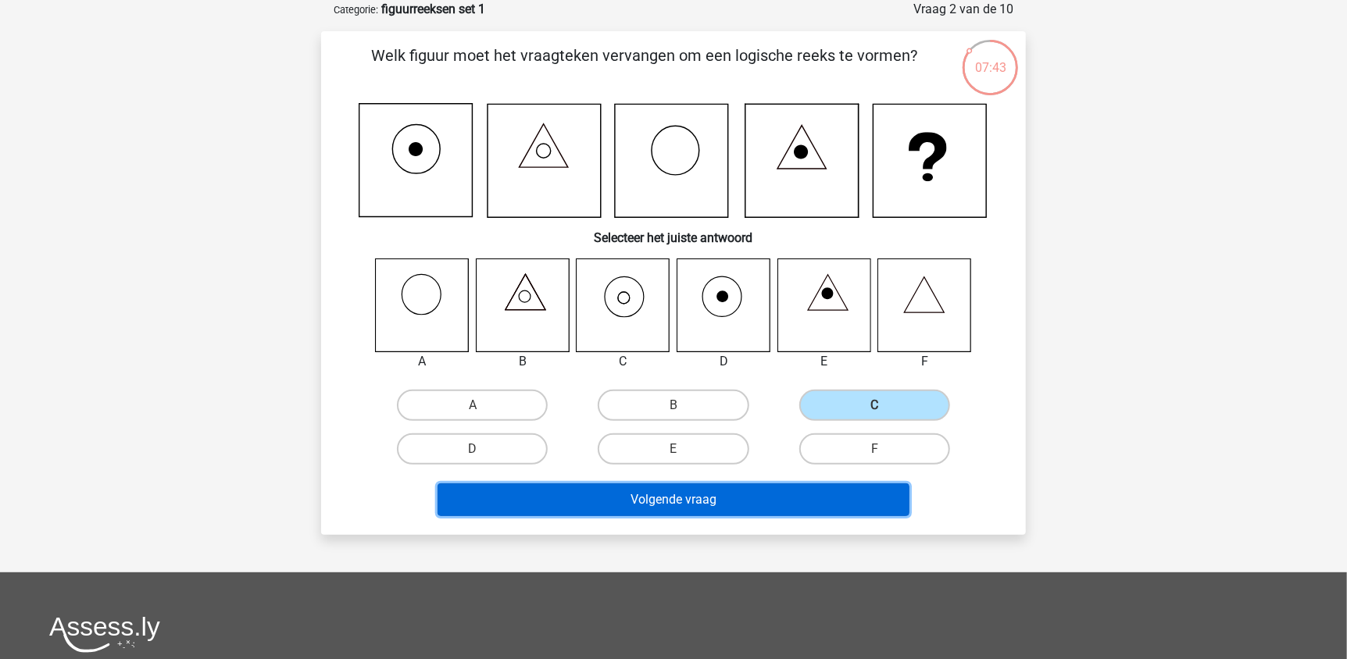
click at [748, 494] on button "Volgende vraag" at bounding box center [673, 500] width 473 height 33
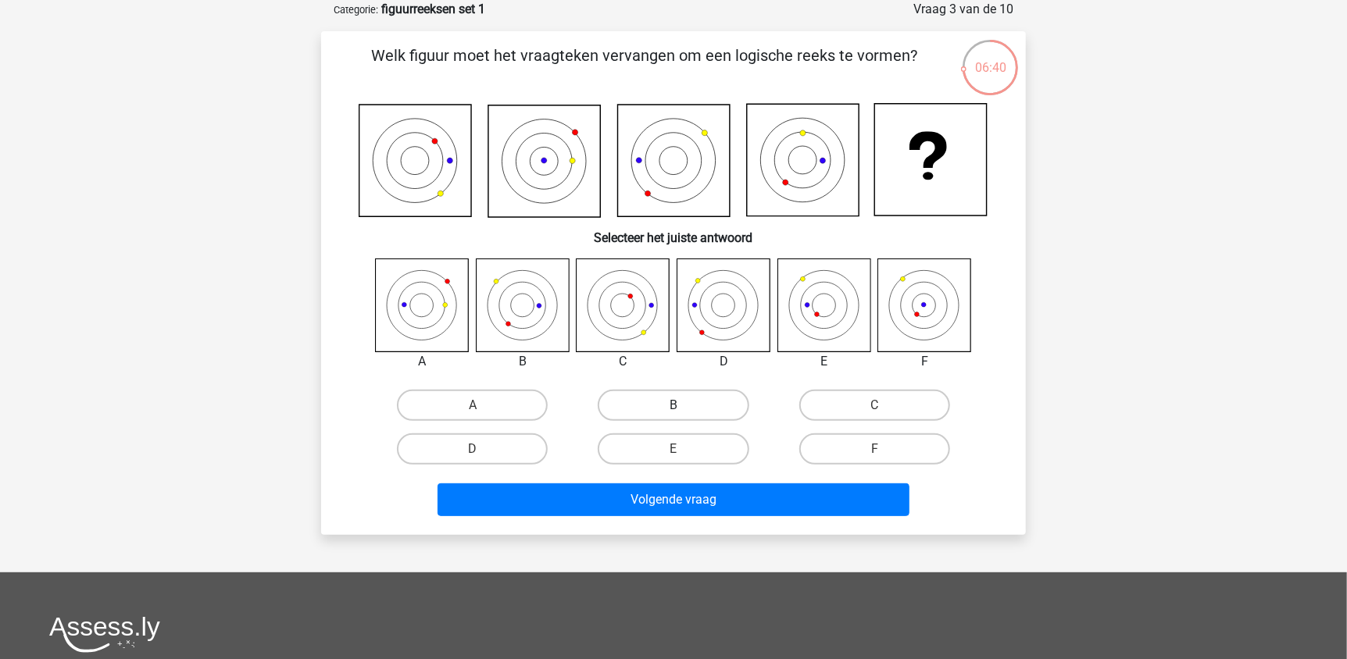
click at [651, 408] on label "B" at bounding box center [673, 405] width 151 height 31
click at [673, 408] on input "B" at bounding box center [678, 410] width 10 height 10
radio input "true"
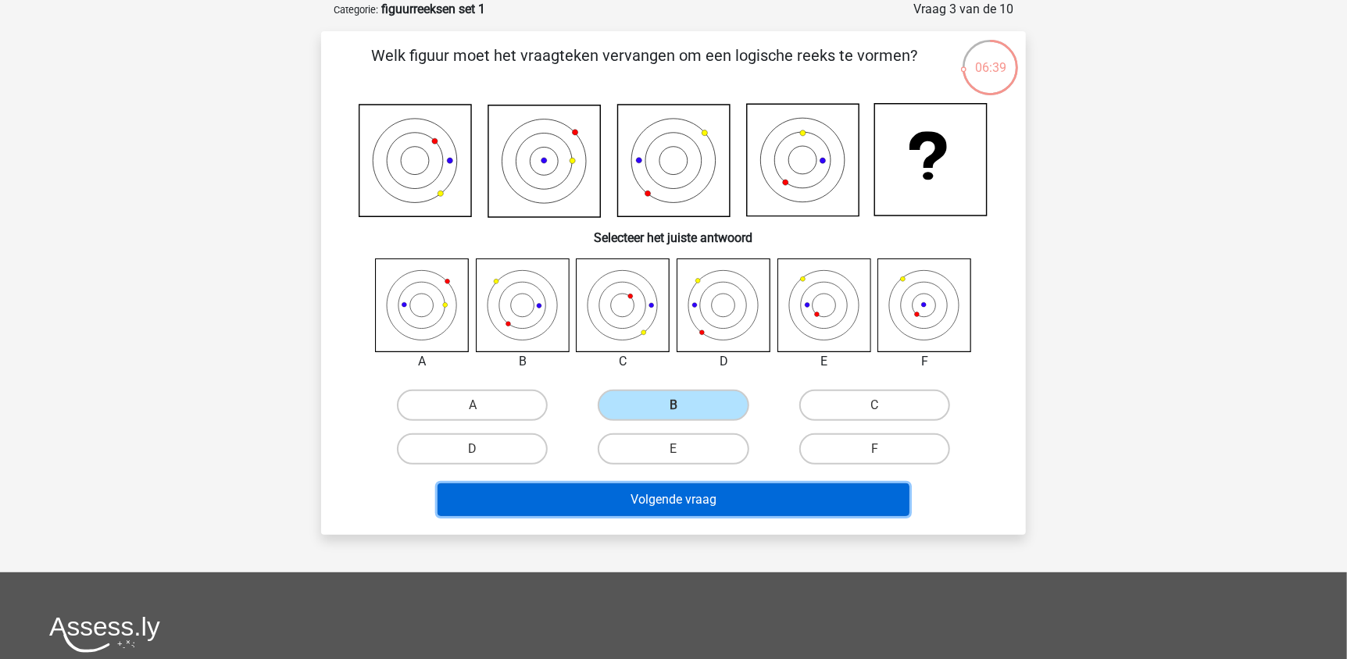
click at [650, 494] on button "Volgende vraag" at bounding box center [673, 500] width 473 height 33
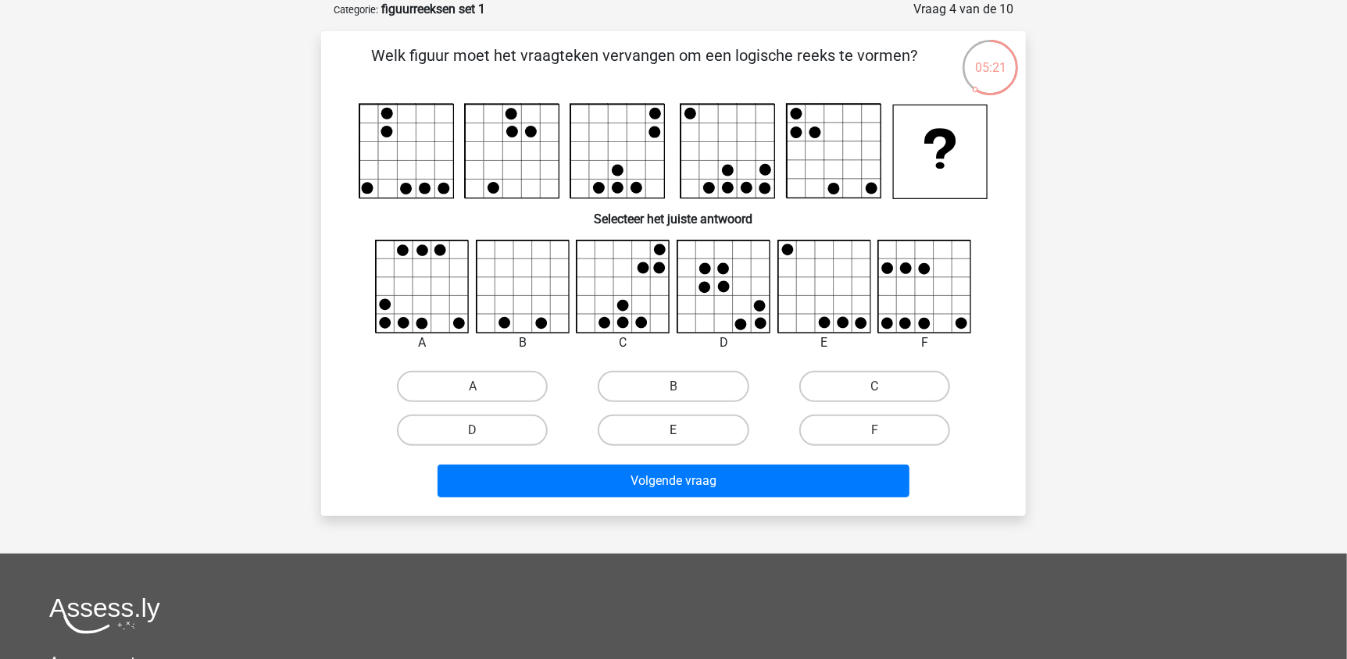
click at [657, 430] on label "E" at bounding box center [673, 430] width 151 height 31
click at [673, 430] on input "E" at bounding box center [678, 435] width 10 height 10
radio input "true"
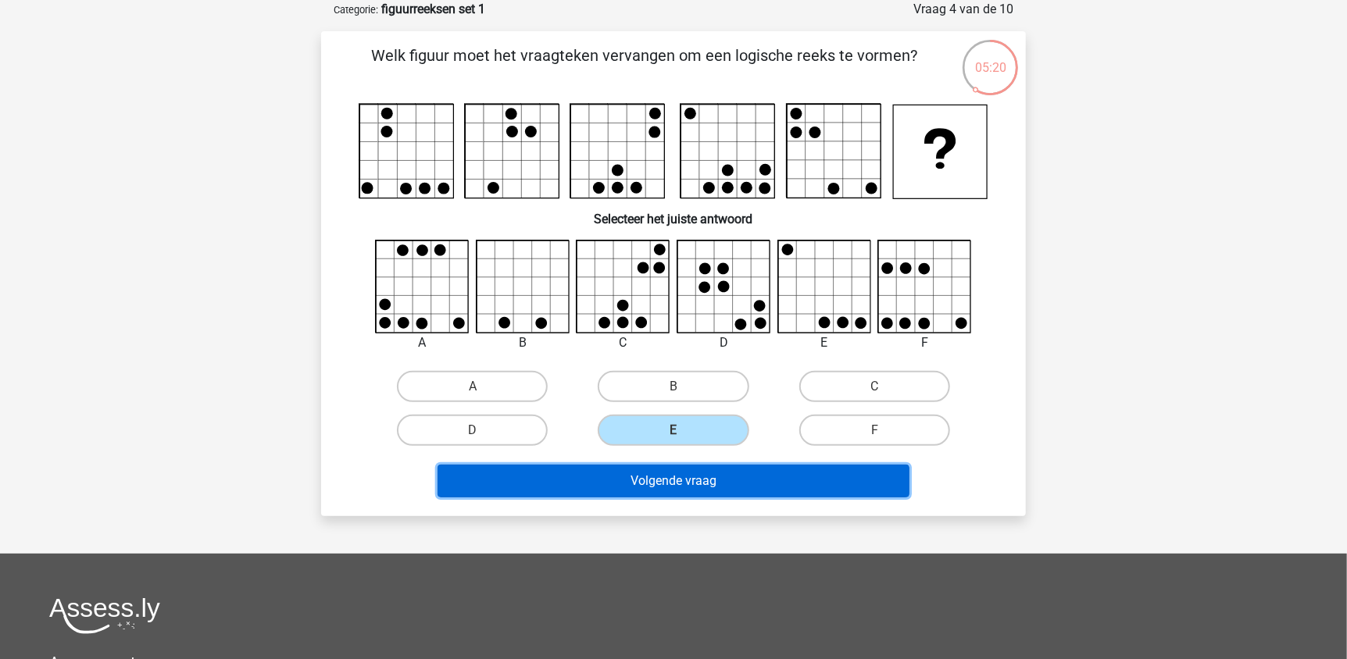
click at [659, 479] on button "Volgende vraag" at bounding box center [673, 481] width 473 height 33
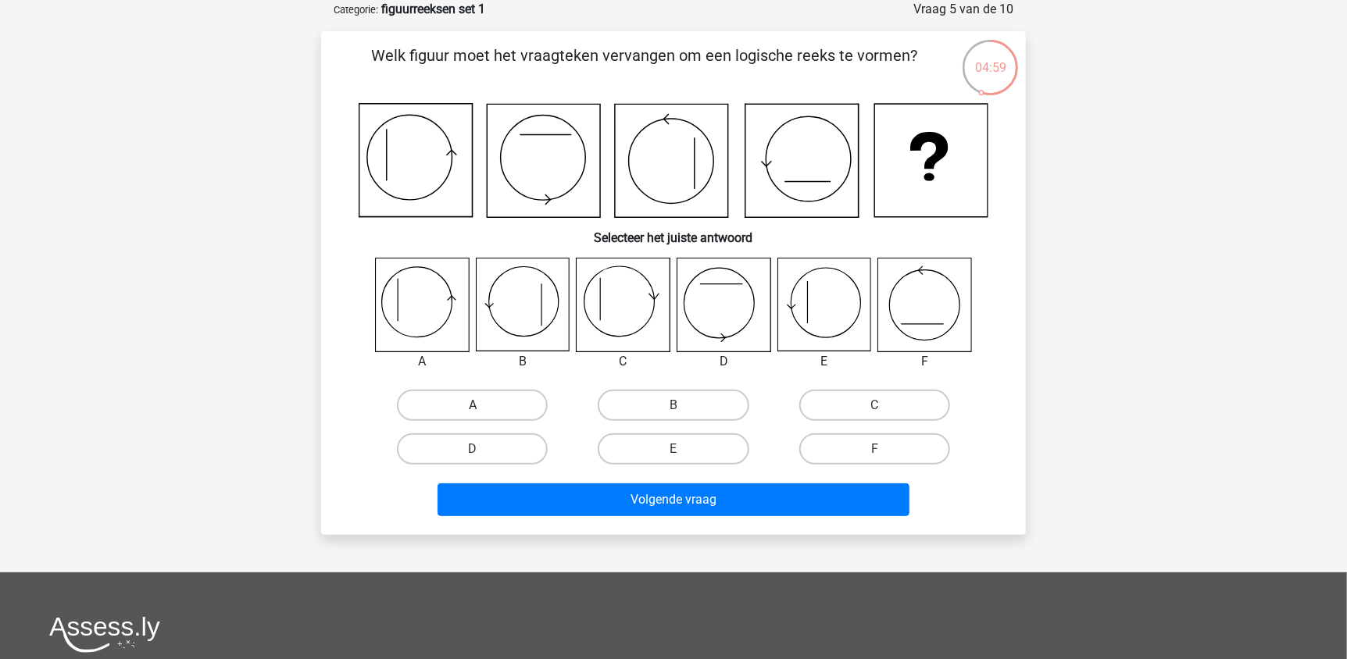
click at [459, 407] on label "A" at bounding box center [472, 405] width 151 height 31
click at [473, 407] on input "A" at bounding box center [478, 410] width 10 height 10
radio input "true"
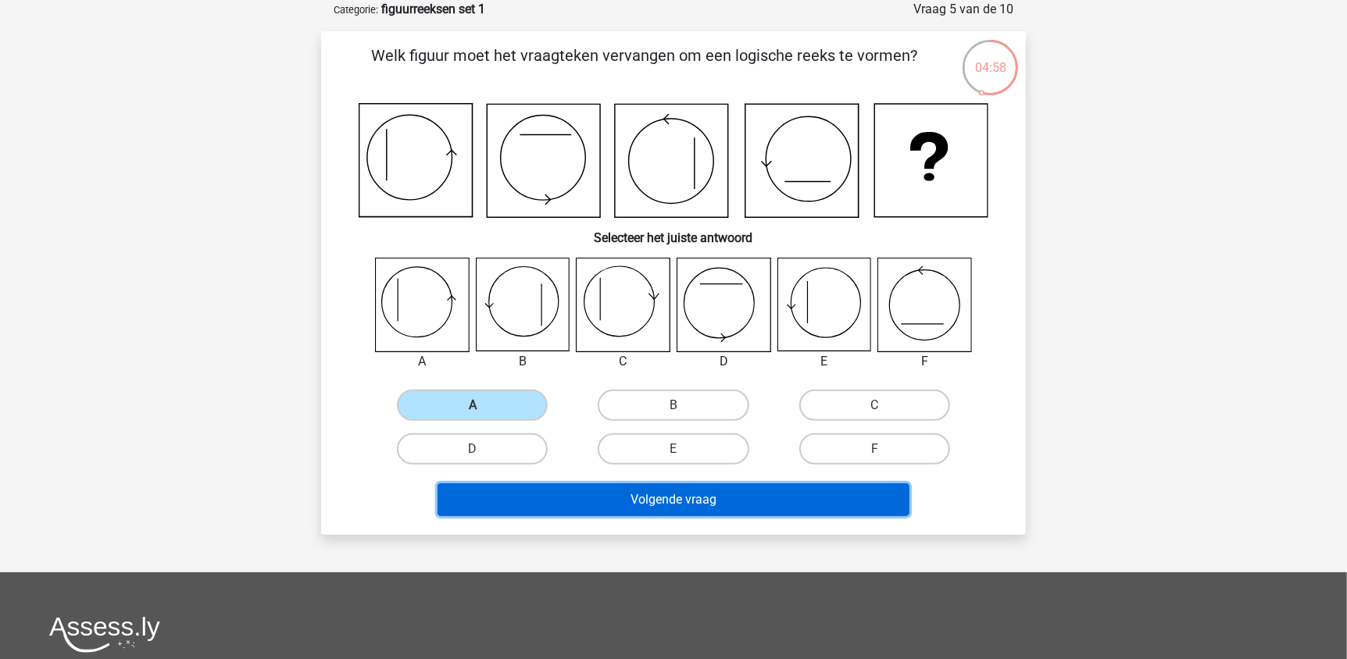
click at [587, 501] on button "Volgende vraag" at bounding box center [673, 500] width 473 height 33
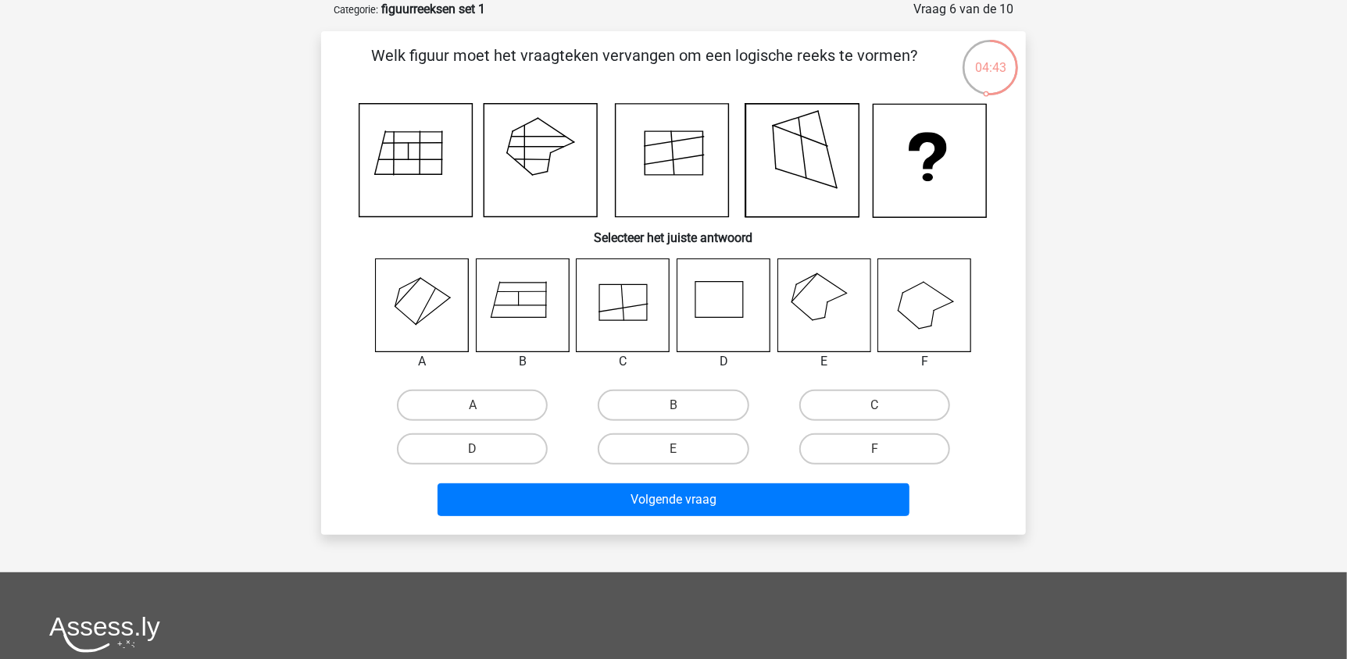
click at [683, 449] on input "E" at bounding box center [678, 454] width 10 height 10
radio input "true"
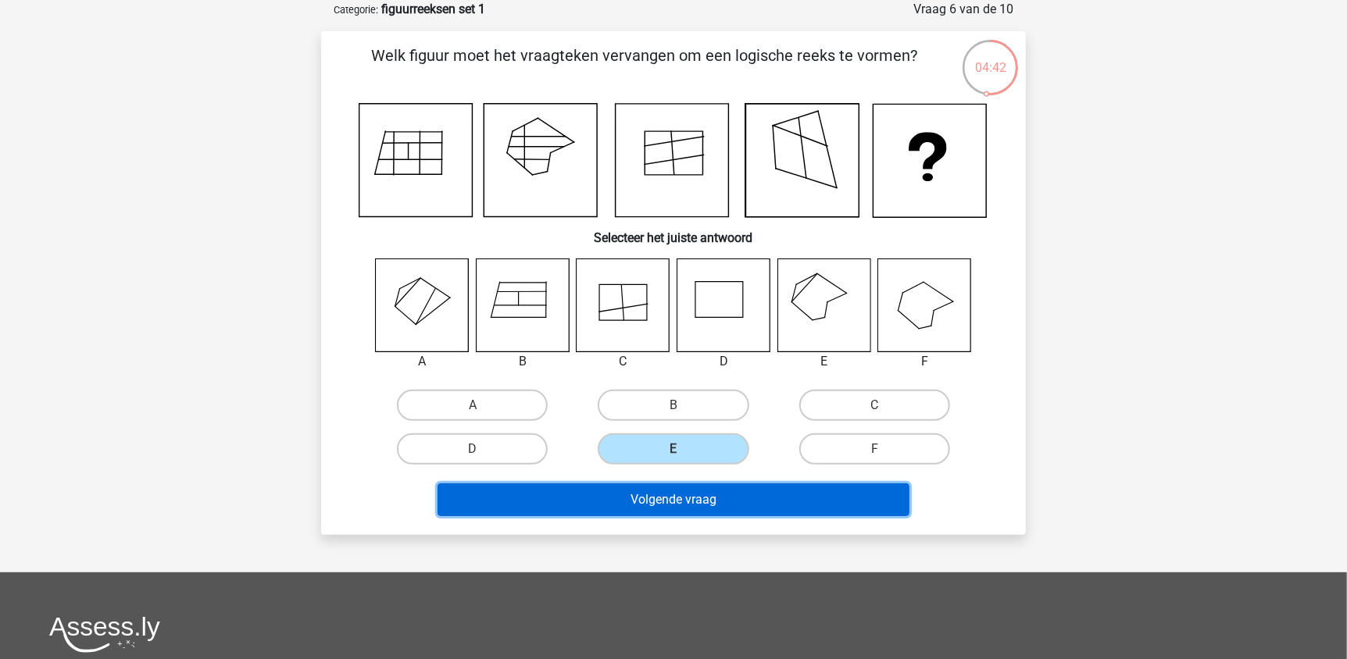
click at [658, 494] on button "Volgende vraag" at bounding box center [673, 500] width 473 height 33
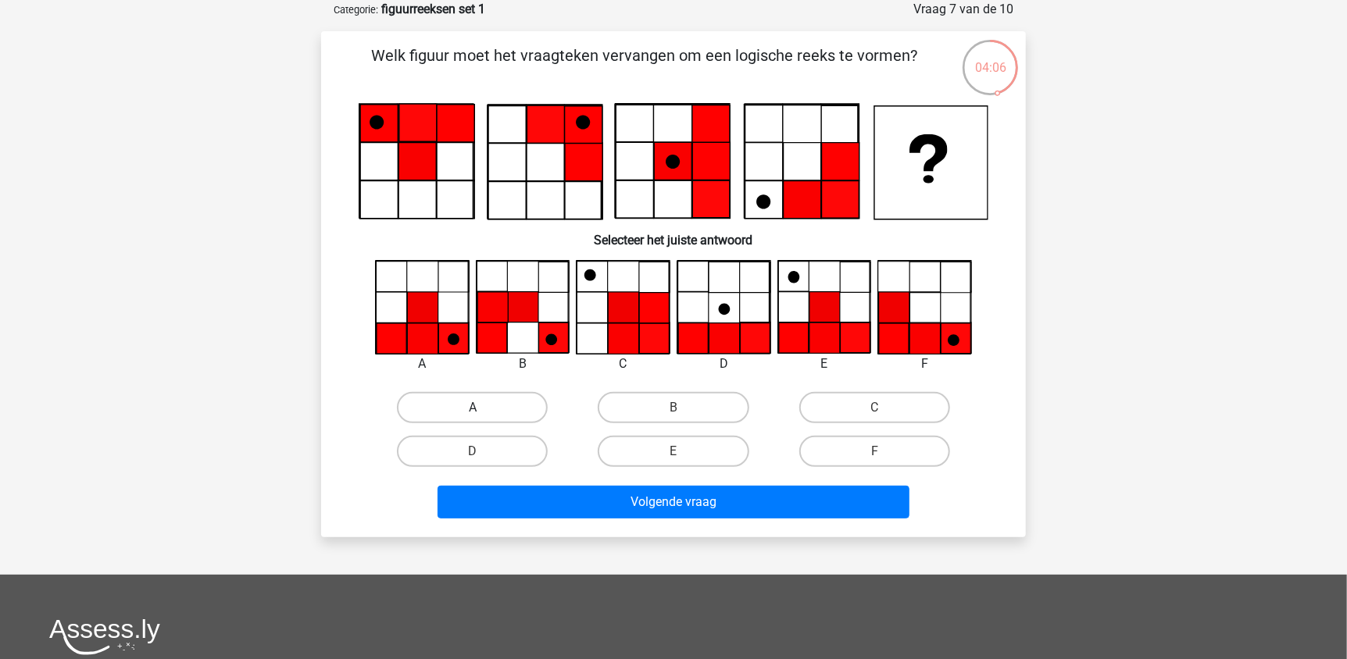
drag, startPoint x: 453, startPoint y: 409, endPoint x: 504, endPoint y: 454, distance: 67.5
click at [454, 409] on label "A" at bounding box center [472, 407] width 151 height 31
click at [473, 409] on input "A" at bounding box center [478, 413] width 10 height 10
radio input "true"
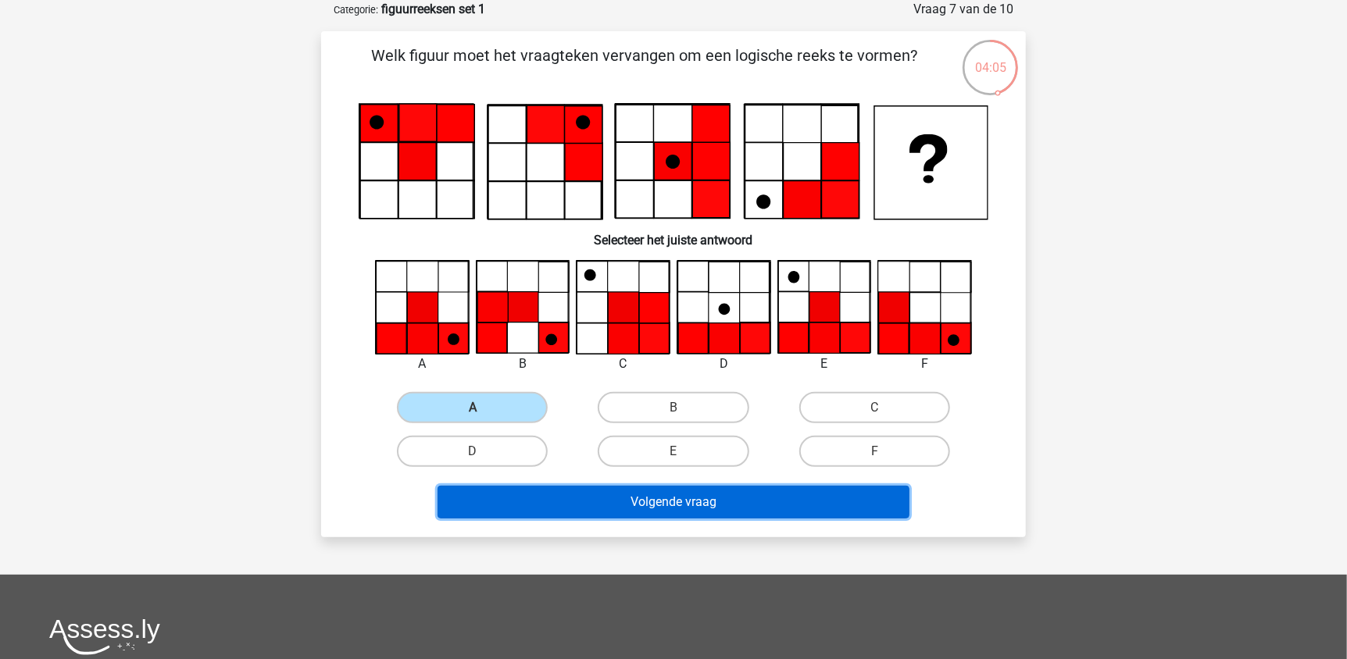
click at [560, 504] on button "Volgende vraag" at bounding box center [673, 502] width 473 height 33
